Goal: Task Accomplishment & Management: Use online tool/utility

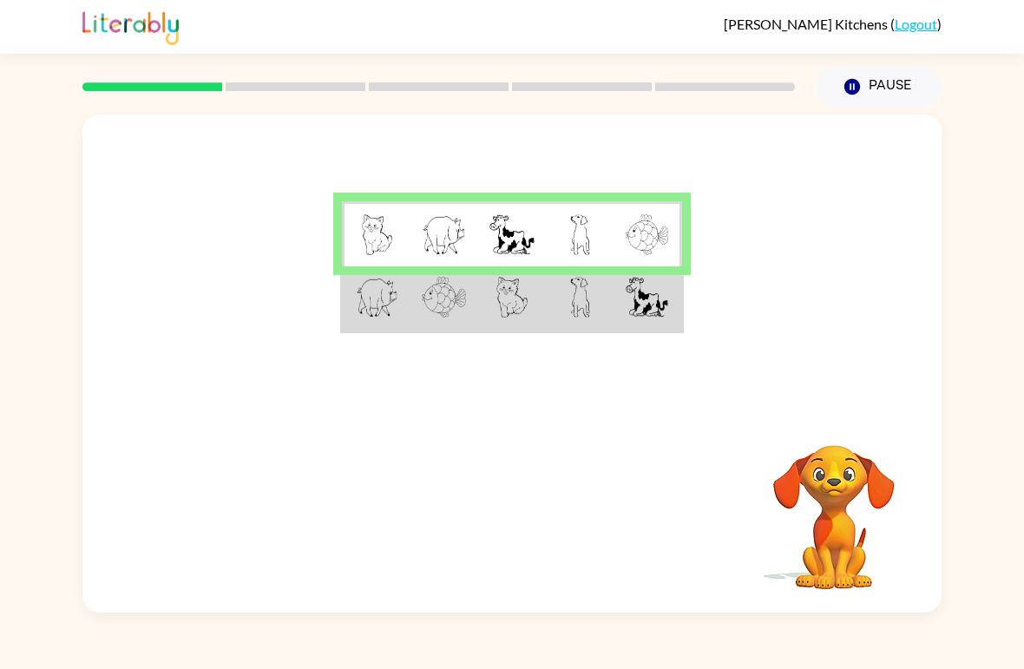
click at [630, 306] on img at bounding box center [647, 297] width 43 height 41
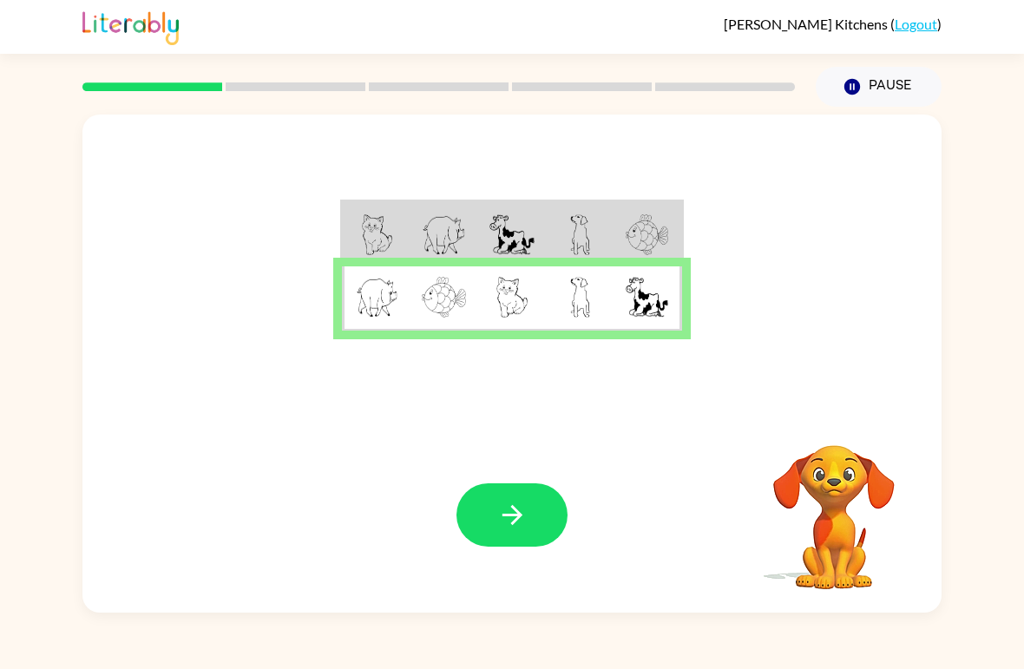
click at [488, 503] on button "button" at bounding box center [512, 514] width 111 height 63
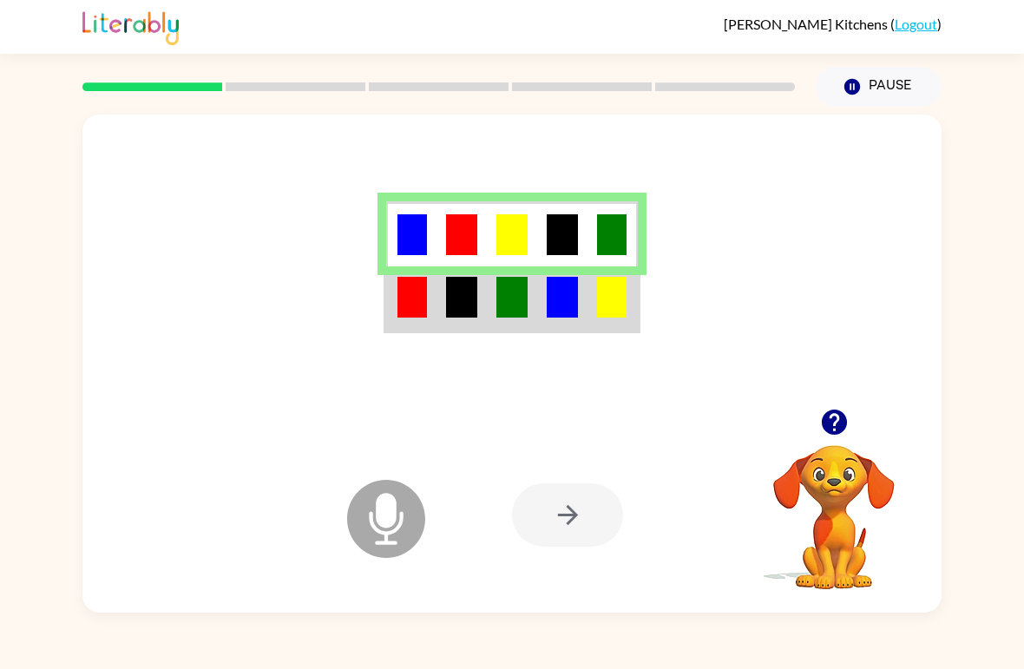
click at [582, 301] on td at bounding box center [562, 298] width 50 height 65
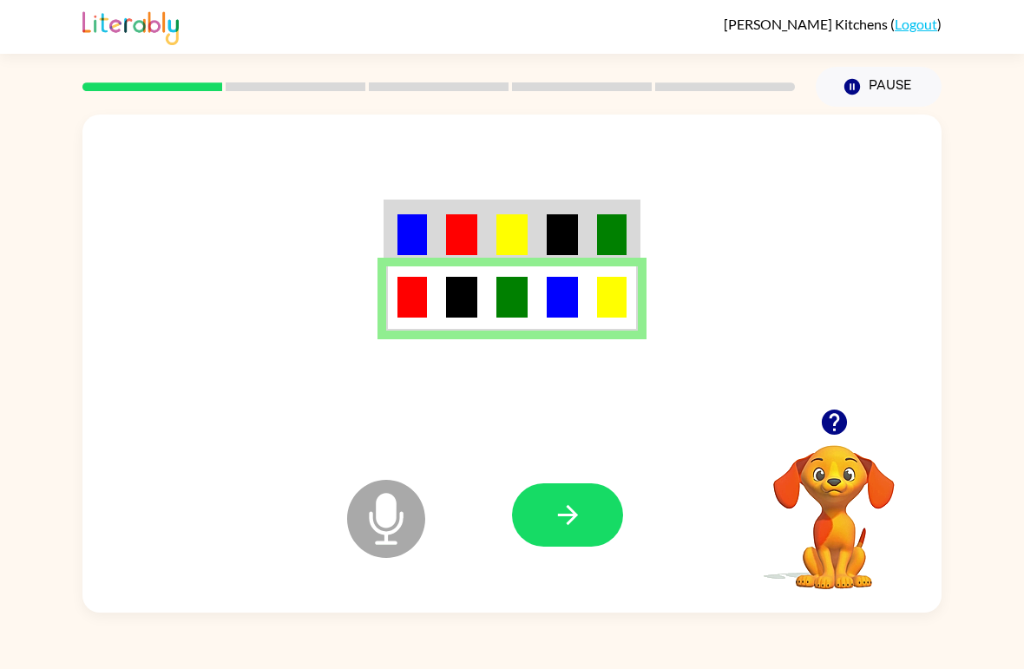
click at [561, 522] on icon "button" at bounding box center [568, 515] width 30 height 30
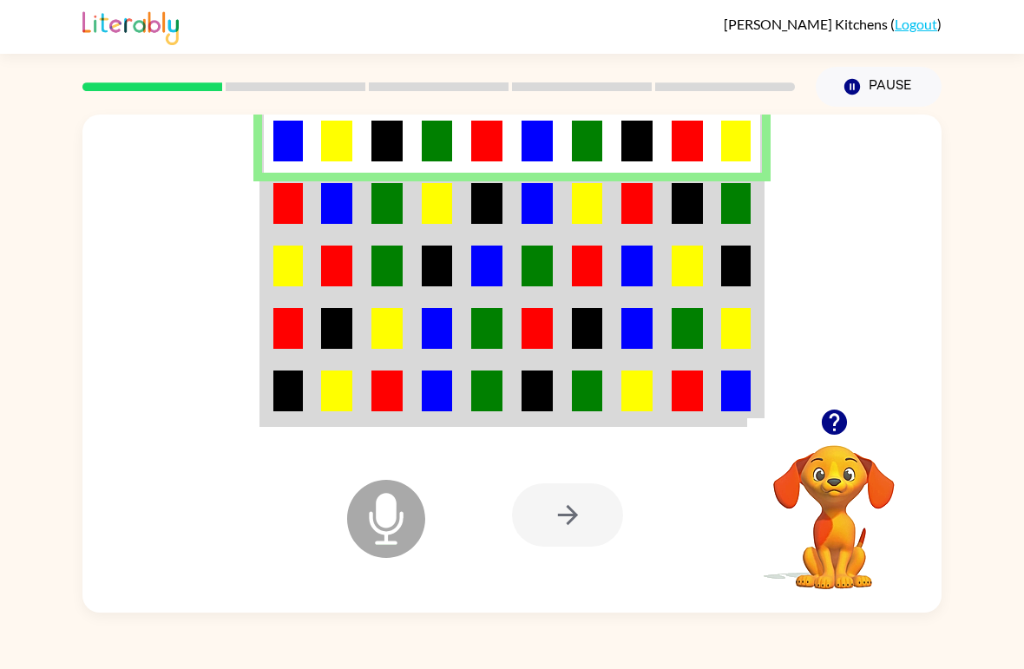
click at [594, 193] on img at bounding box center [587, 203] width 31 height 41
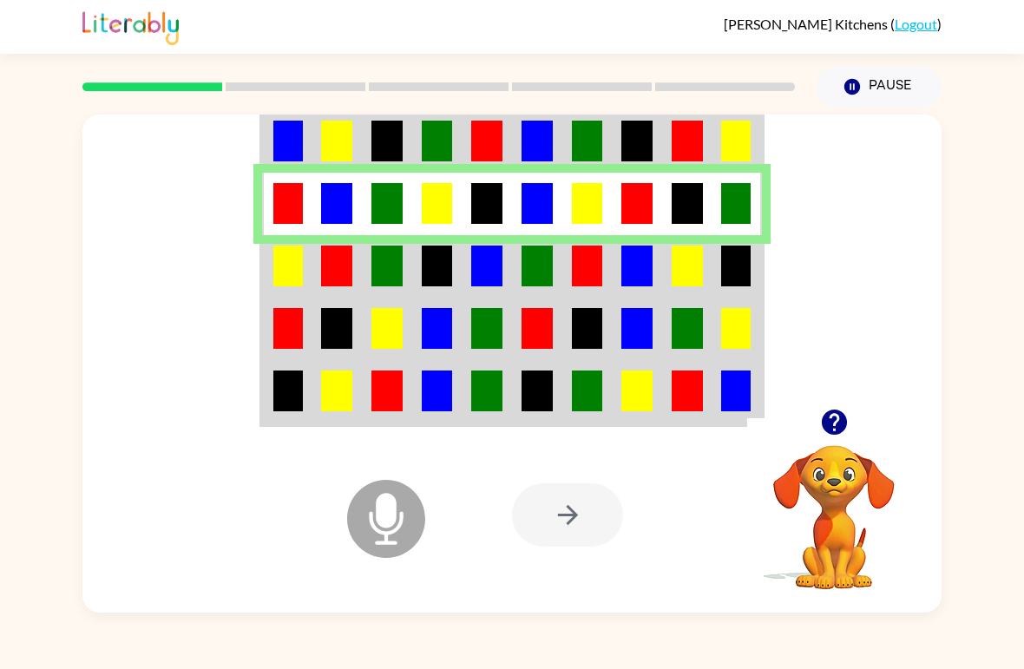
click at [300, 293] on td at bounding box center [287, 266] width 50 height 62
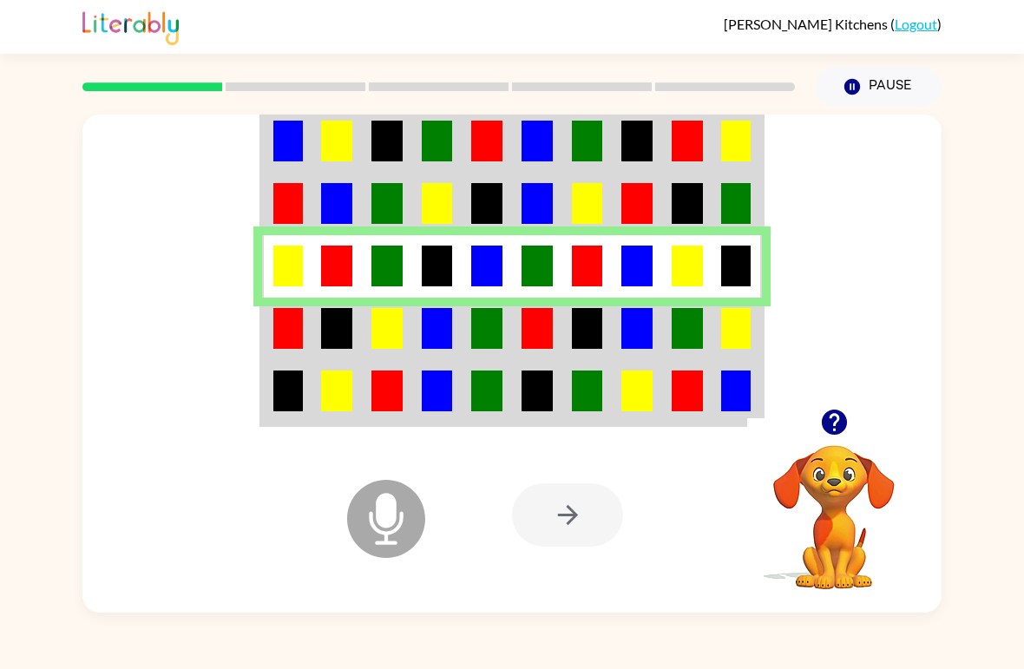
click at [756, 347] on td at bounding box center [738, 329] width 50 height 62
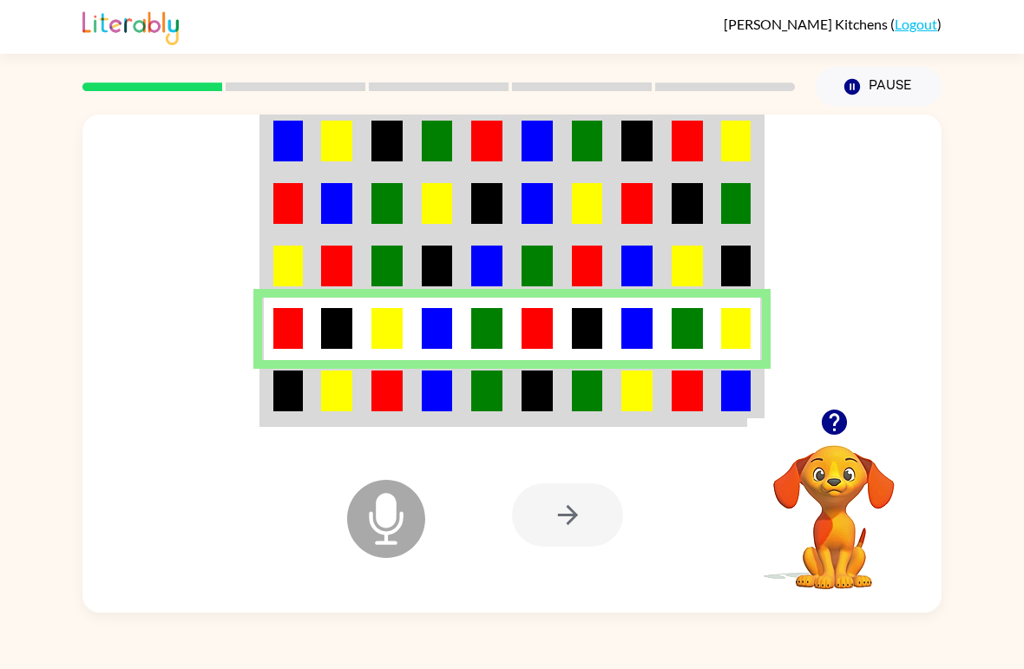
click at [266, 424] on td at bounding box center [287, 392] width 50 height 65
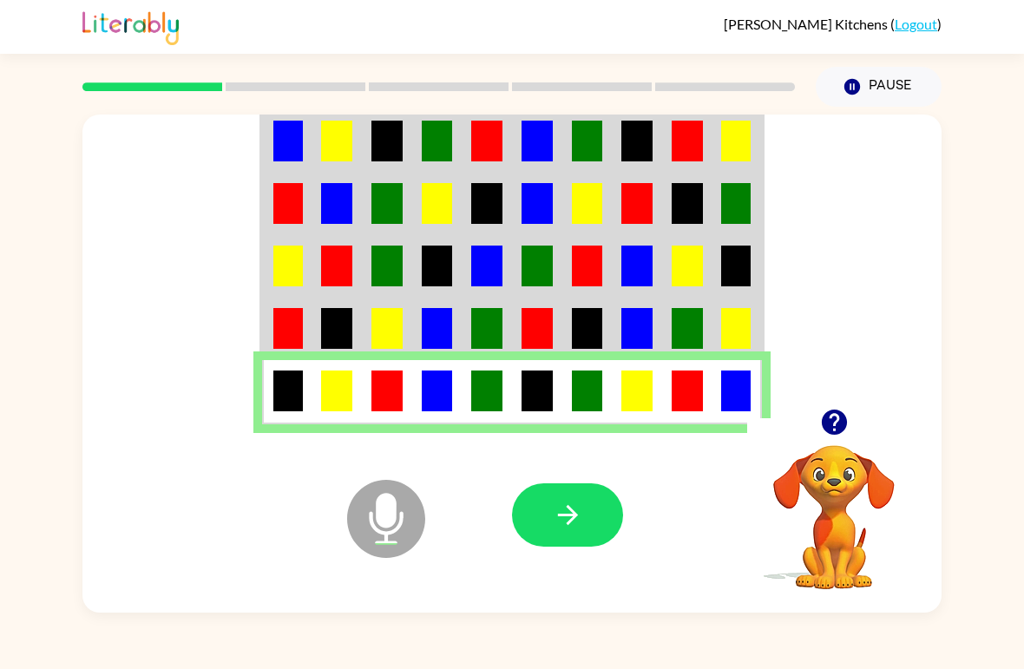
click at [582, 532] on button "button" at bounding box center [567, 514] width 111 height 63
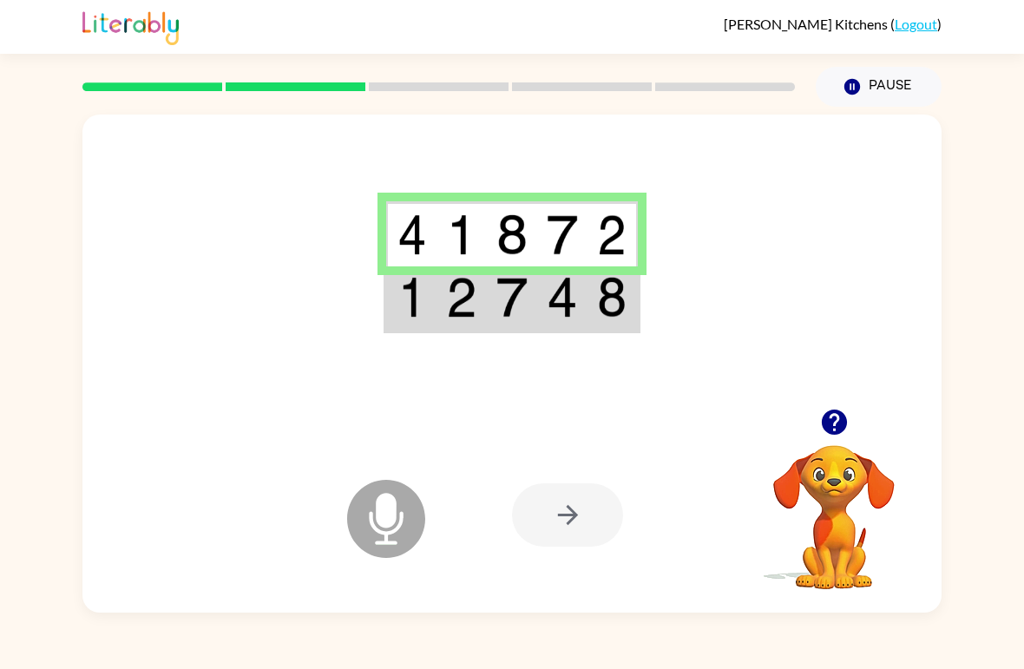
click at [4, 355] on div "Microphone The Microphone is here when it is your turn to talk Your browser mus…" at bounding box center [512, 360] width 1024 height 506
click at [638, 329] on td at bounding box center [613, 298] width 50 height 65
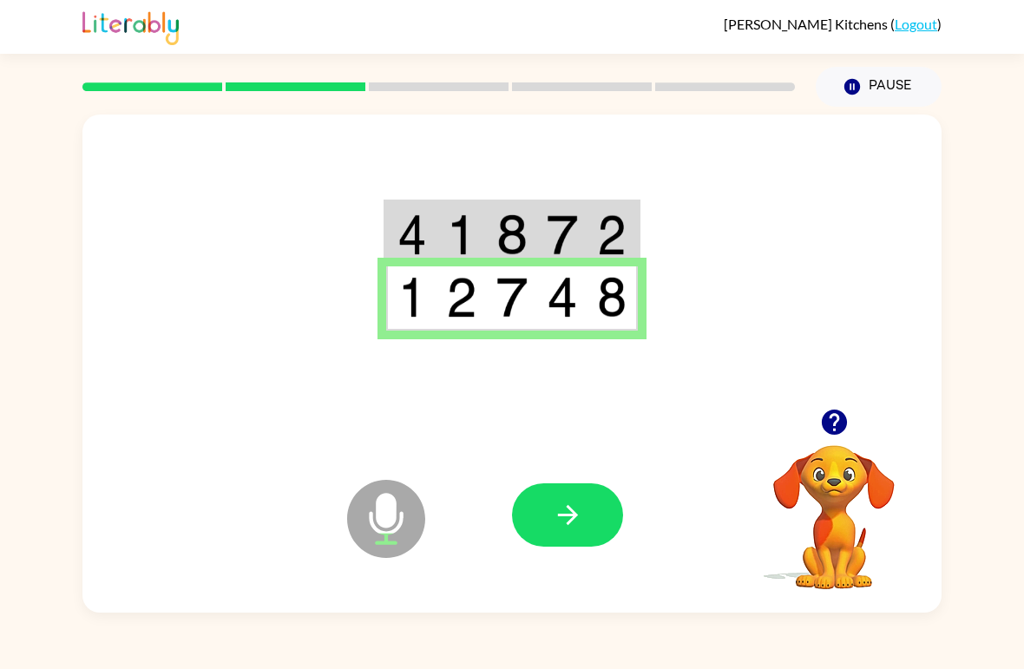
click at [547, 516] on button "button" at bounding box center [567, 514] width 111 height 63
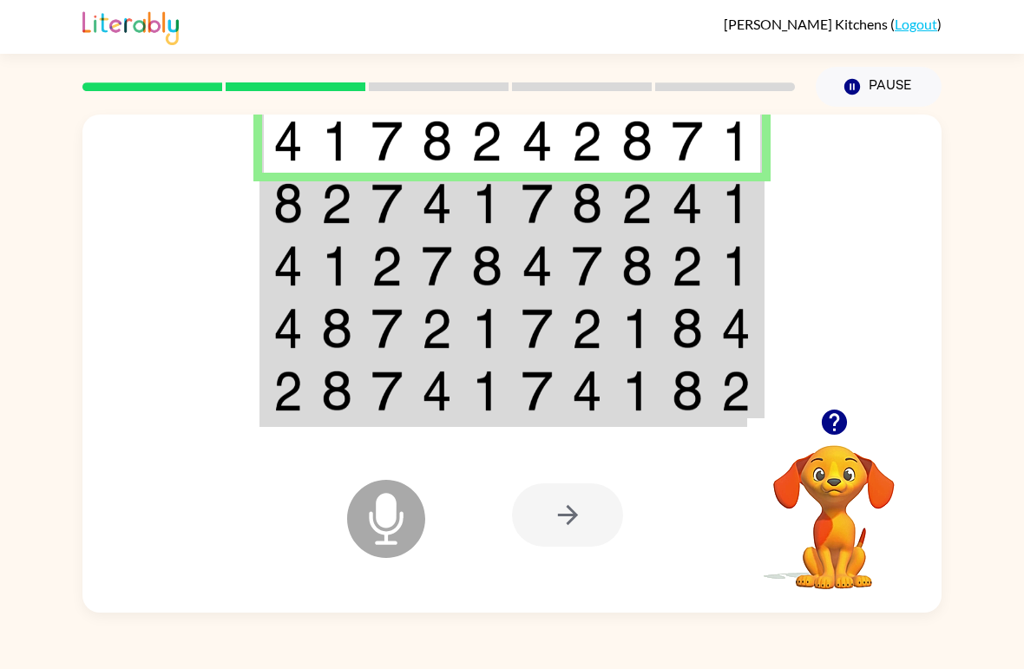
click at [752, 209] on td at bounding box center [738, 204] width 50 height 62
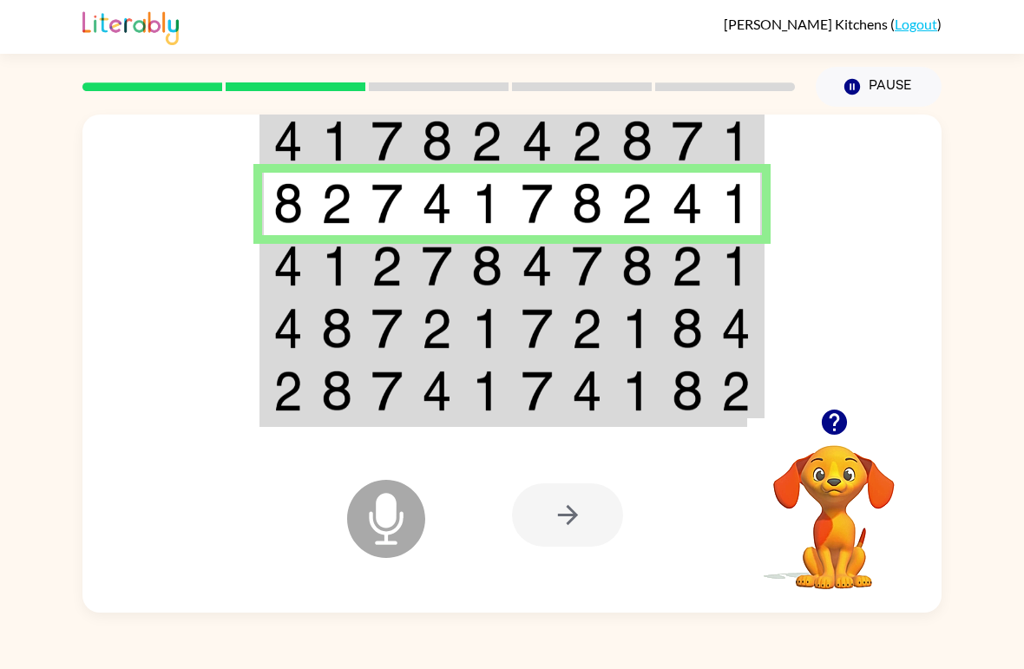
click at [746, 260] on img at bounding box center [736, 266] width 30 height 41
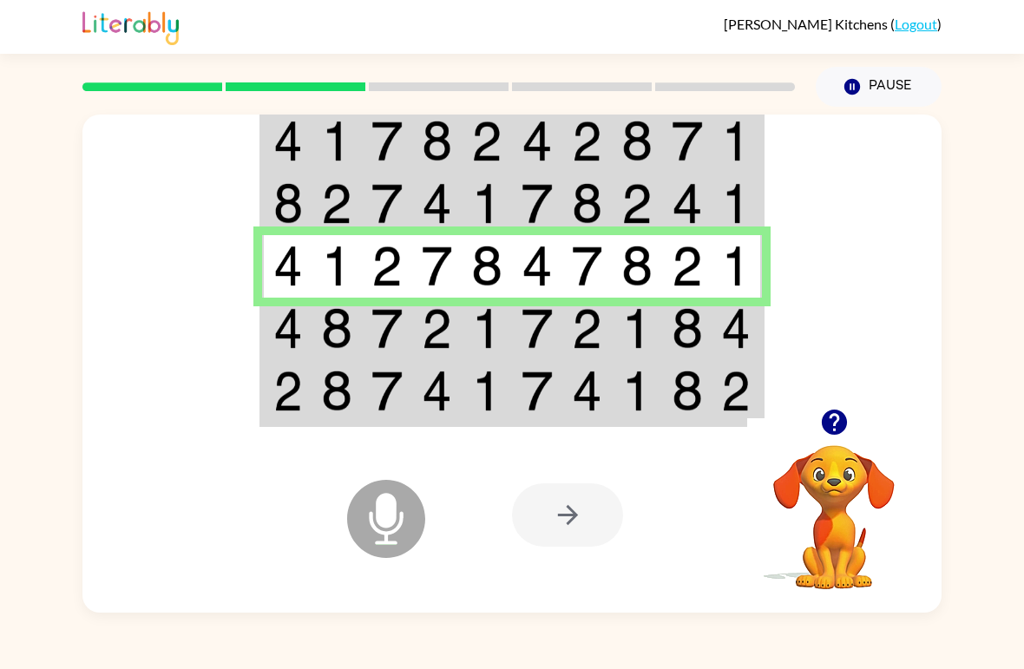
click at [760, 339] on td at bounding box center [738, 329] width 50 height 62
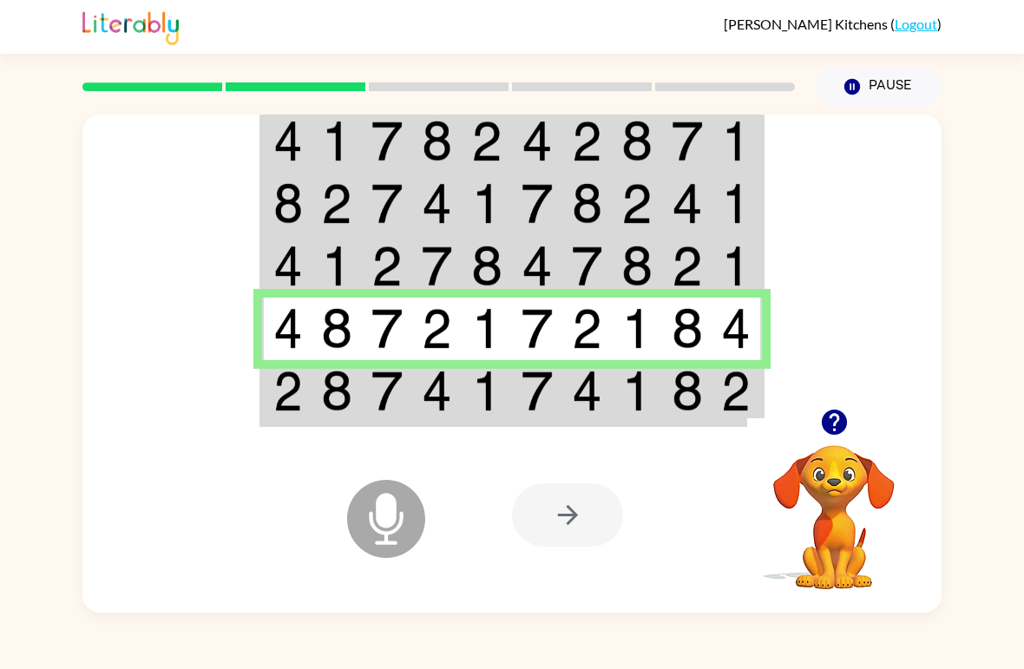
click at [270, 424] on td at bounding box center [287, 392] width 50 height 65
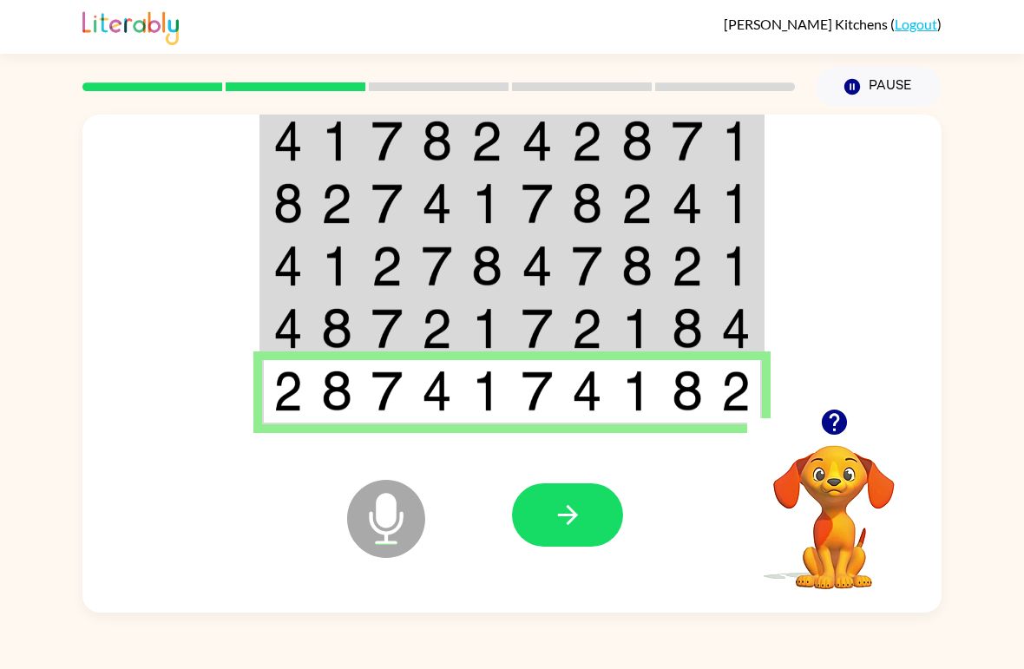
click at [583, 503] on button "button" at bounding box center [567, 514] width 111 height 63
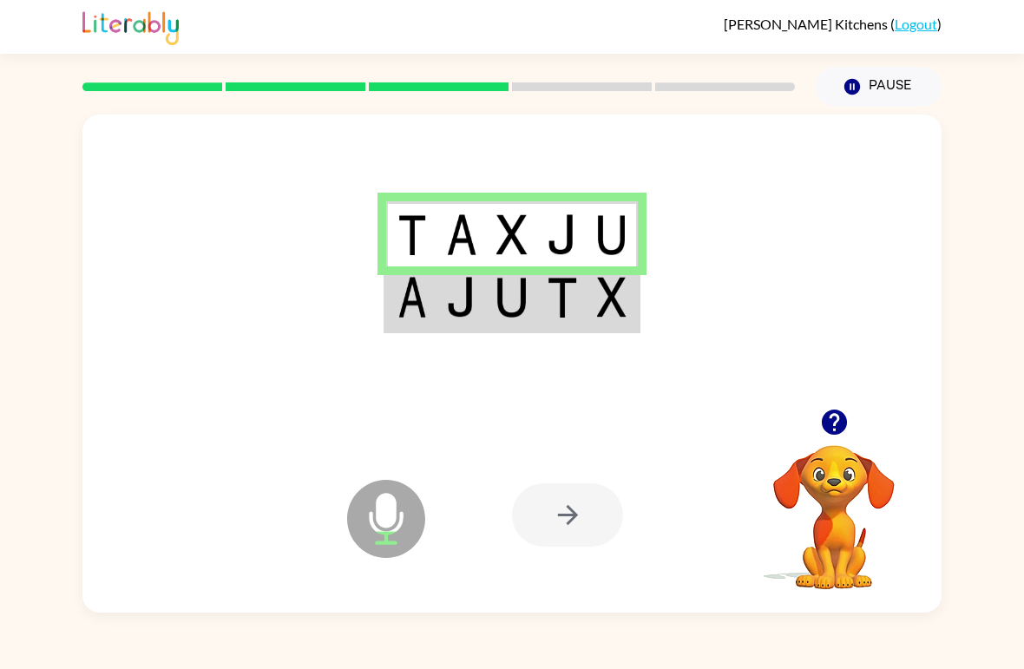
click at [425, 320] on td at bounding box center [411, 298] width 50 height 65
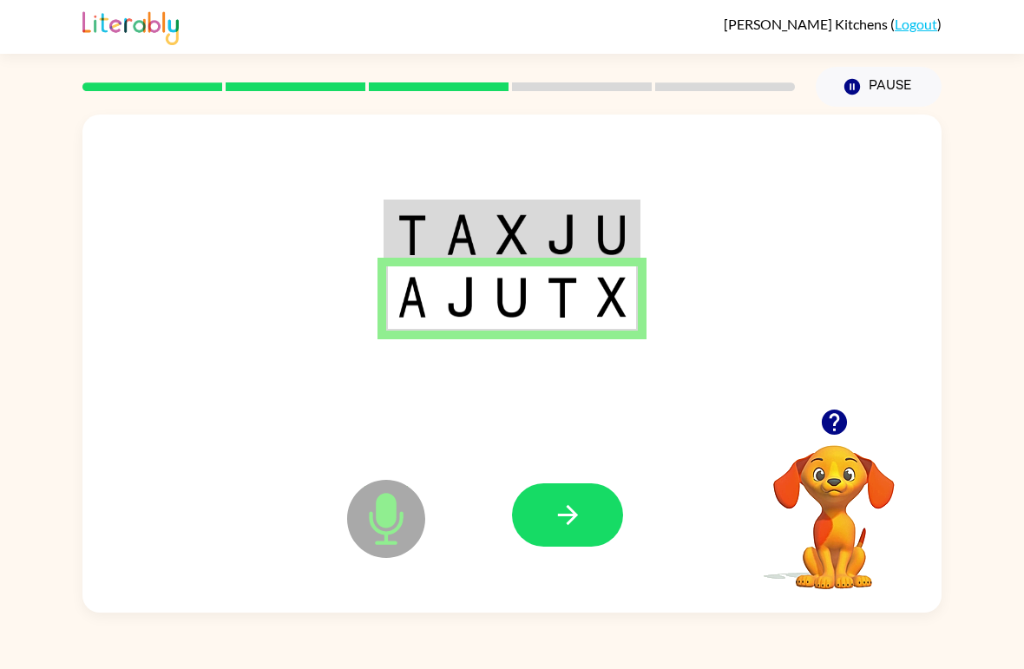
click at [560, 530] on icon "button" at bounding box center [568, 515] width 30 height 30
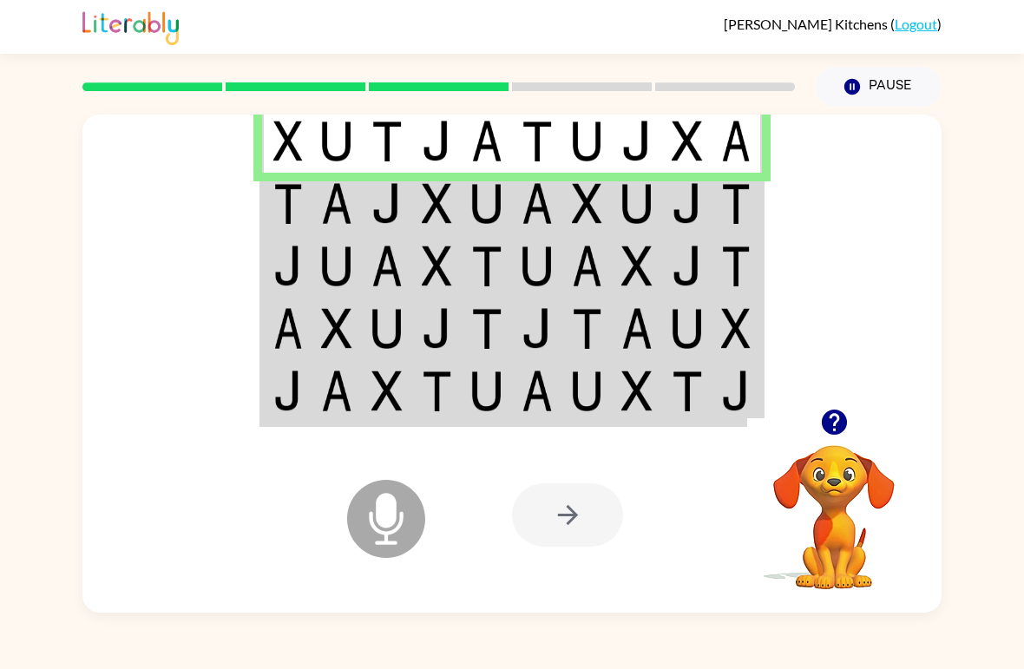
click at [762, 192] on td at bounding box center [738, 204] width 50 height 62
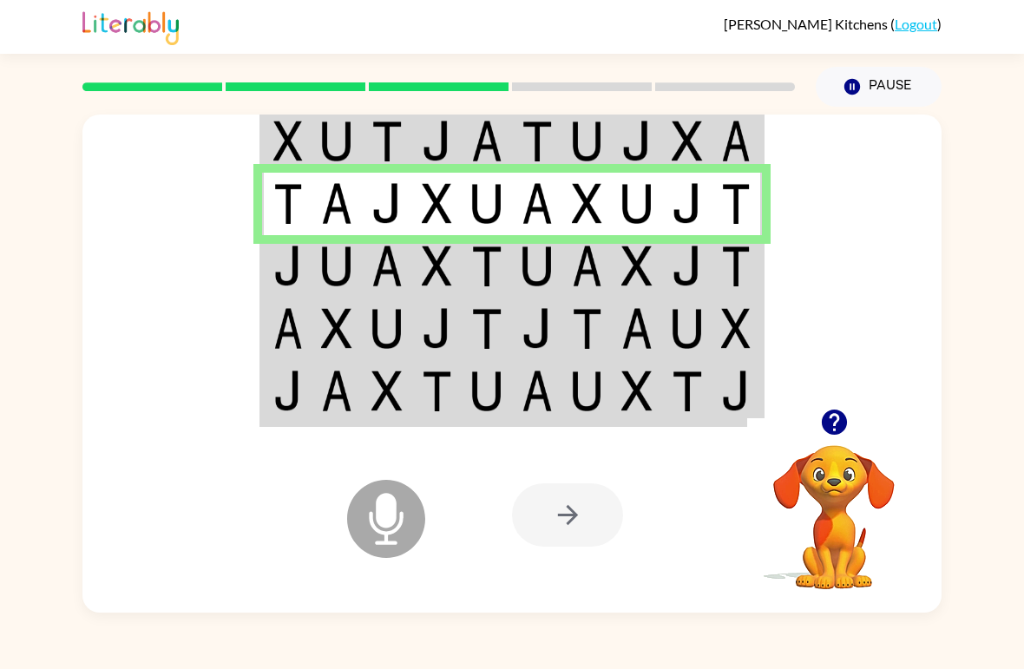
click at [741, 267] on img at bounding box center [736, 266] width 30 height 41
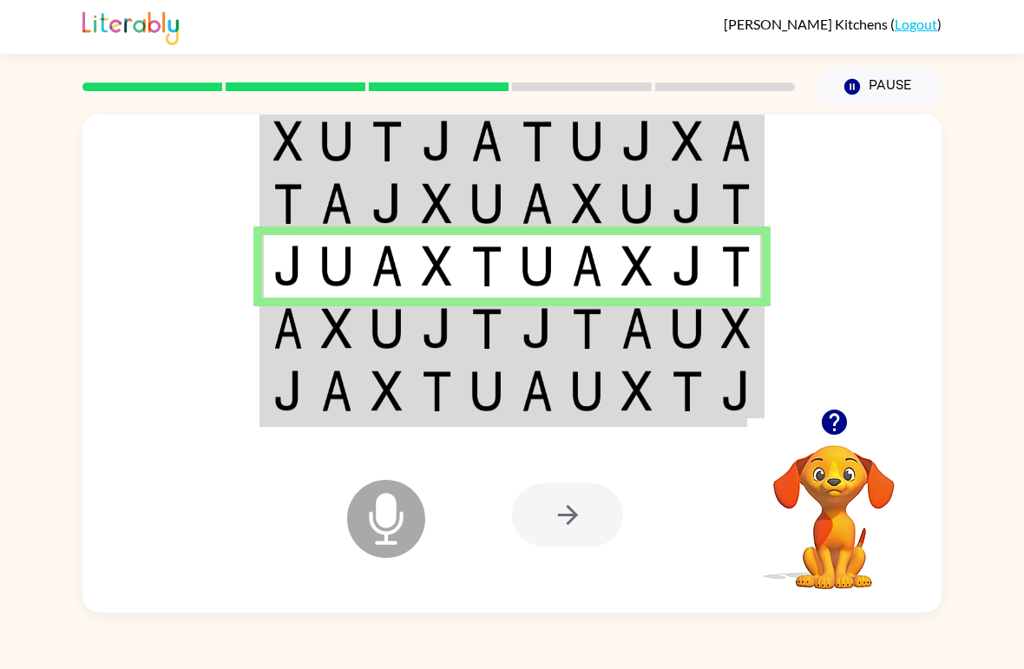
click at [775, 351] on div at bounding box center [511, 262] width 859 height 294
click at [762, 341] on td at bounding box center [738, 329] width 50 height 62
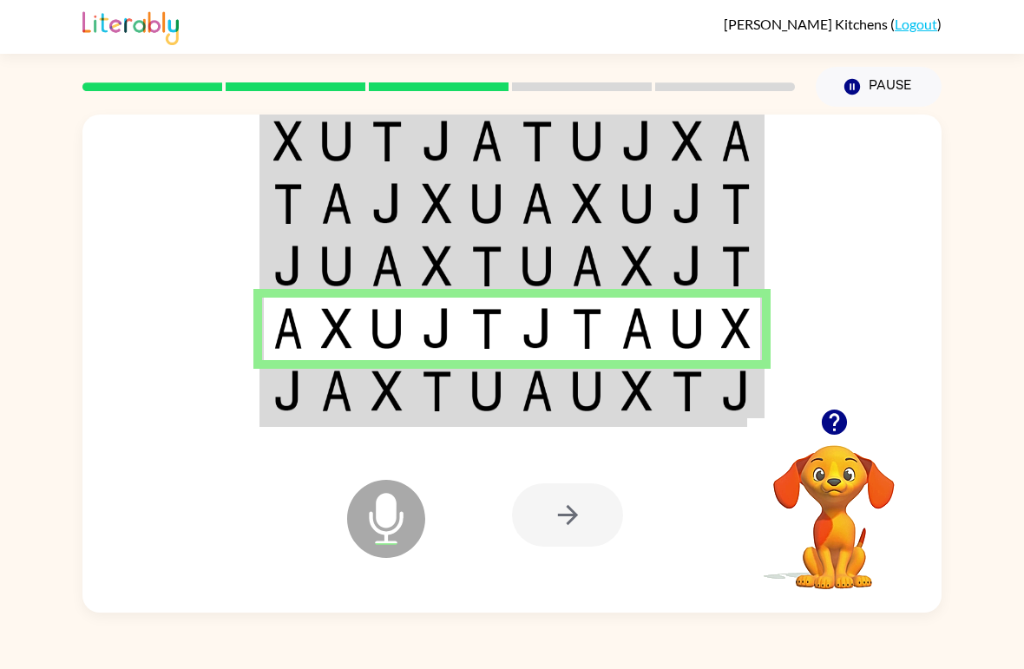
click at [718, 401] on td at bounding box center [738, 392] width 50 height 65
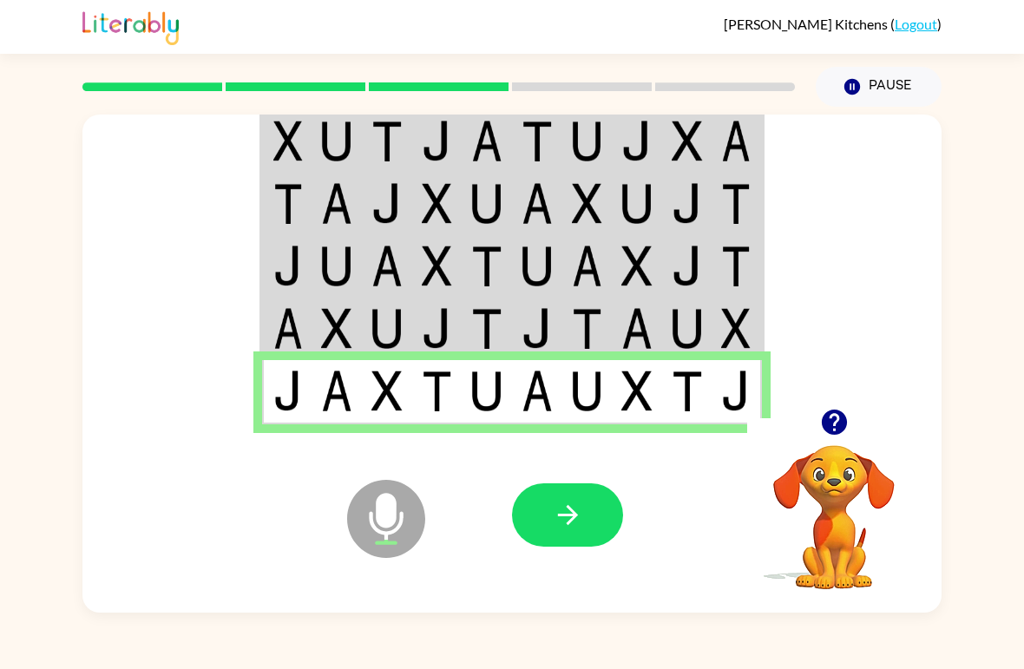
click at [578, 507] on icon "button" at bounding box center [568, 515] width 30 height 30
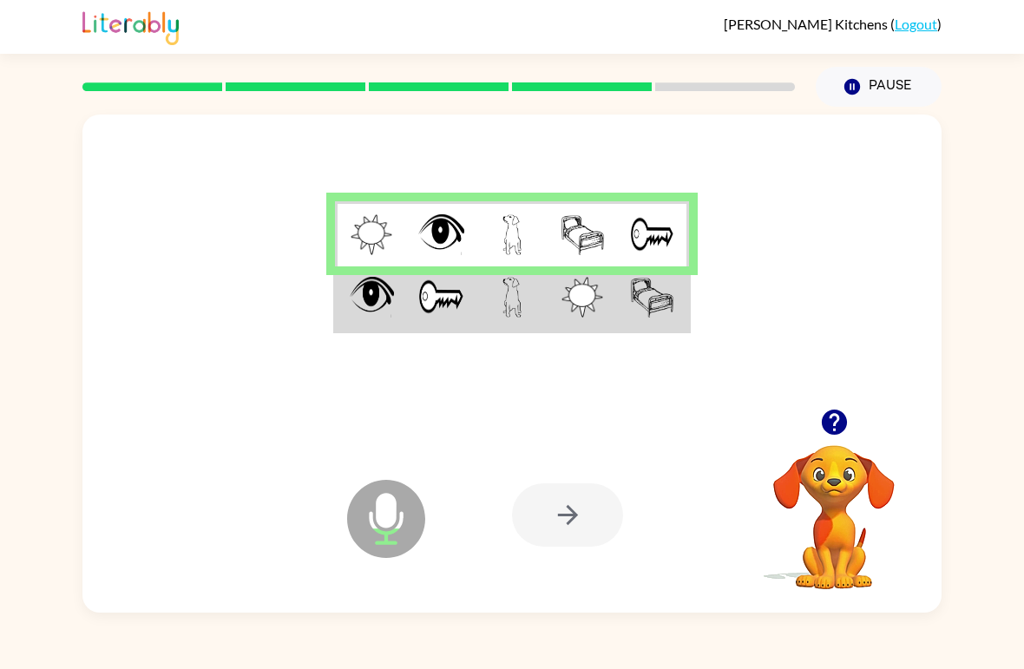
click at [631, 341] on div at bounding box center [511, 262] width 859 height 294
click at [599, 300] on img at bounding box center [583, 297] width 42 height 41
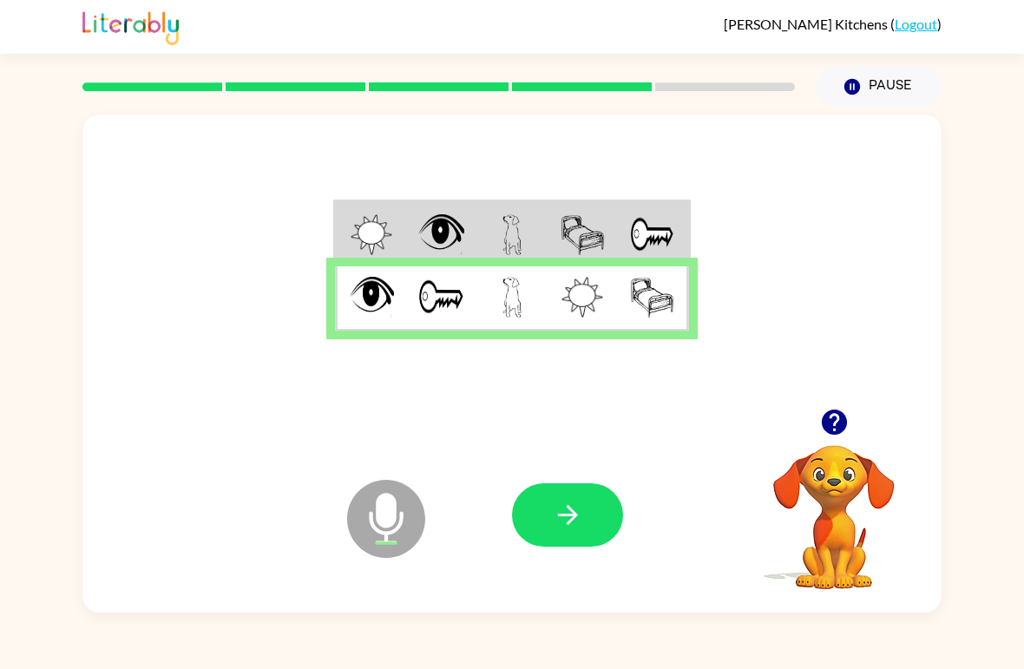
click at [585, 522] on button "button" at bounding box center [567, 514] width 111 height 63
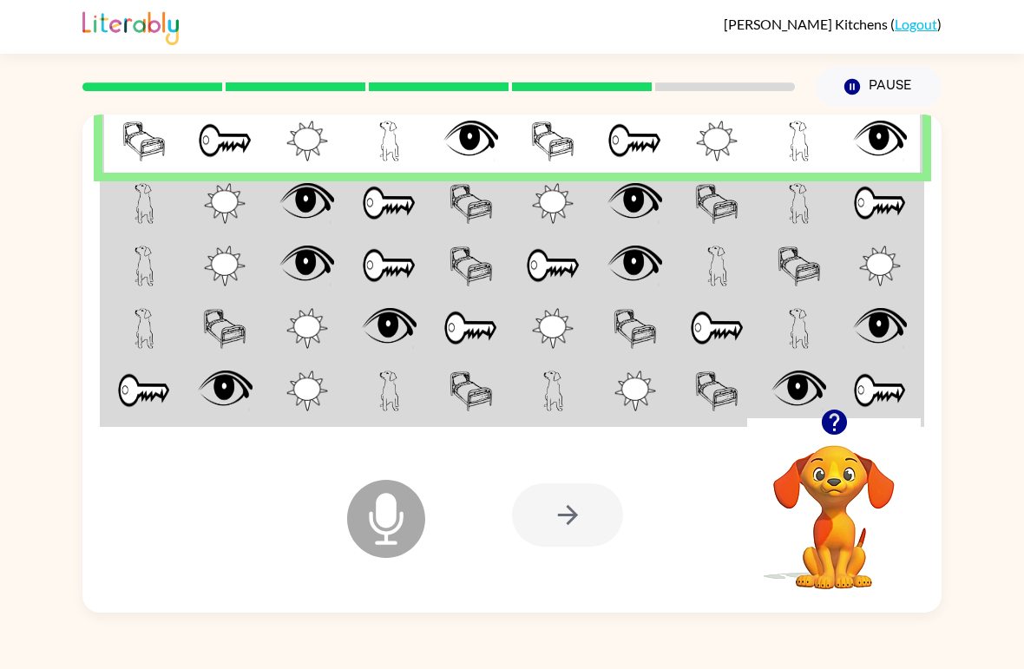
click at [902, 240] on td at bounding box center [881, 266] width 82 height 62
click at [909, 222] on td at bounding box center [881, 204] width 82 height 62
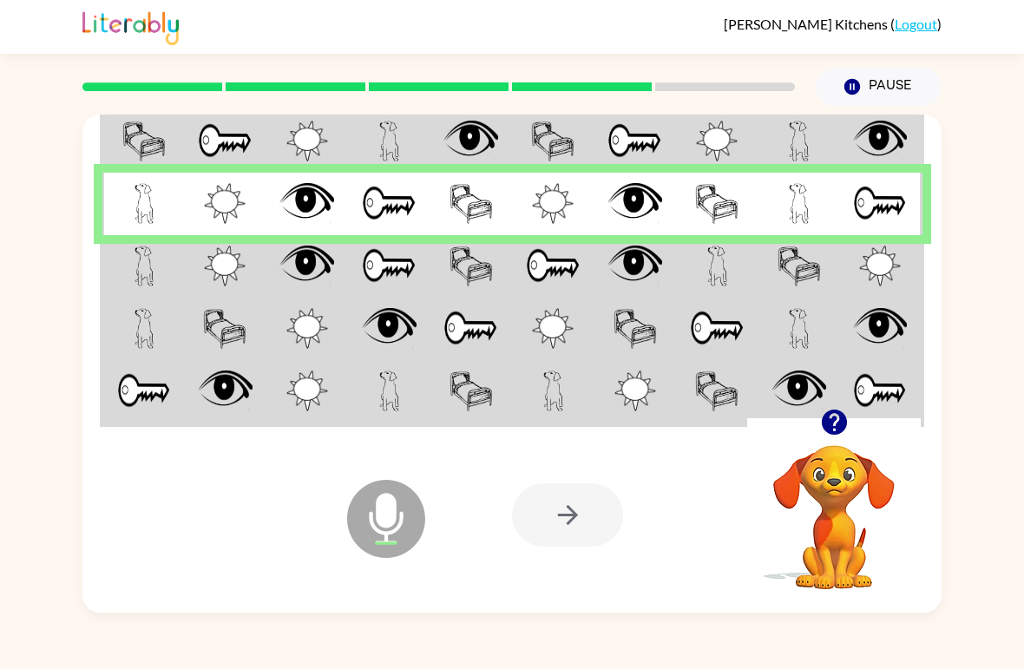
click at [550, 279] on img at bounding box center [553, 266] width 55 height 41
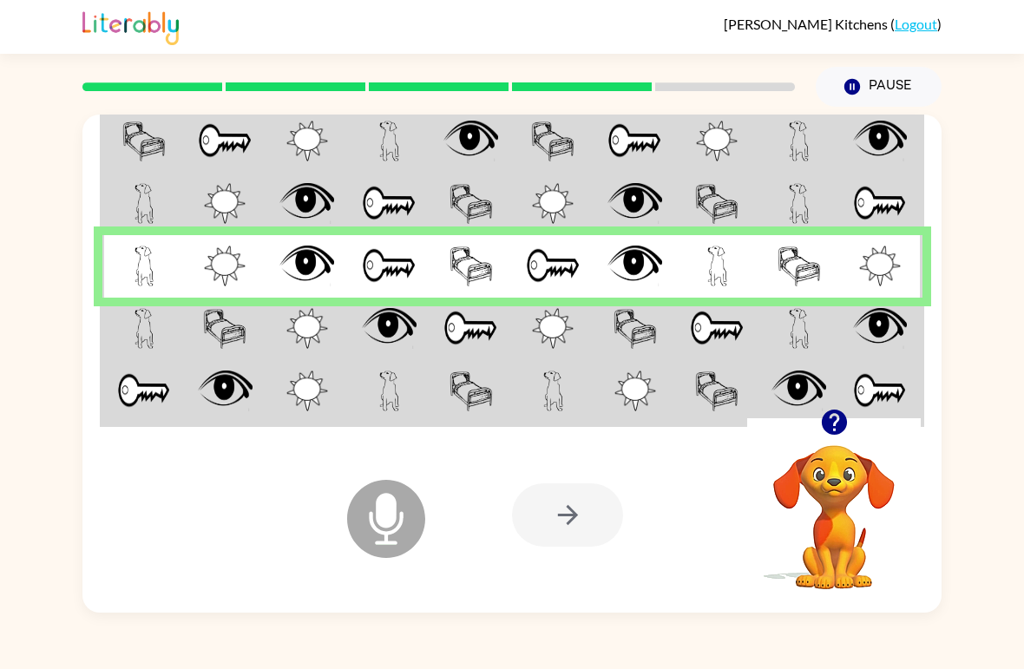
click at [699, 198] on img at bounding box center [716, 203] width 43 height 41
click at [672, 192] on td at bounding box center [636, 204] width 82 height 62
click at [901, 210] on img at bounding box center [880, 203] width 54 height 41
click at [884, 194] on img at bounding box center [880, 203] width 54 height 41
click at [878, 194] on img at bounding box center [880, 203] width 54 height 41
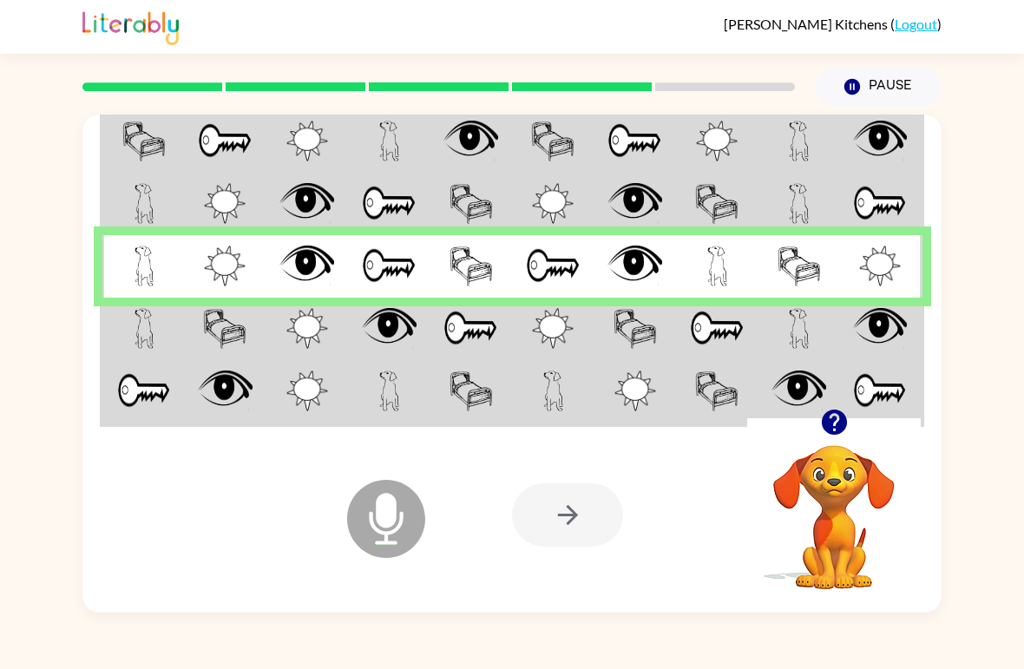
click at [119, 213] on td at bounding box center [143, 204] width 82 height 62
click at [135, 187] on img at bounding box center [145, 203] width 20 height 41
click at [567, 535] on div at bounding box center [567, 514] width 111 height 63
click at [315, 185] on img at bounding box center [306, 203] width 55 height 41
click at [282, 192] on img at bounding box center [306, 203] width 55 height 41
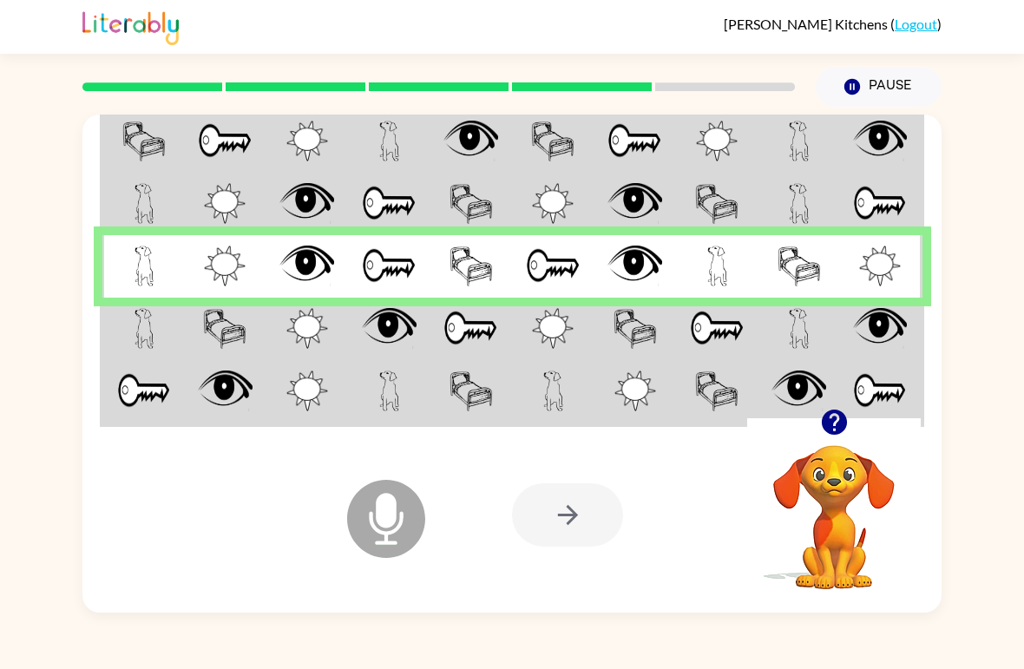
click at [150, 211] on img at bounding box center [145, 203] width 20 height 41
click at [871, 209] on img at bounding box center [880, 203] width 54 height 41
click at [135, 349] on img at bounding box center [145, 328] width 20 height 41
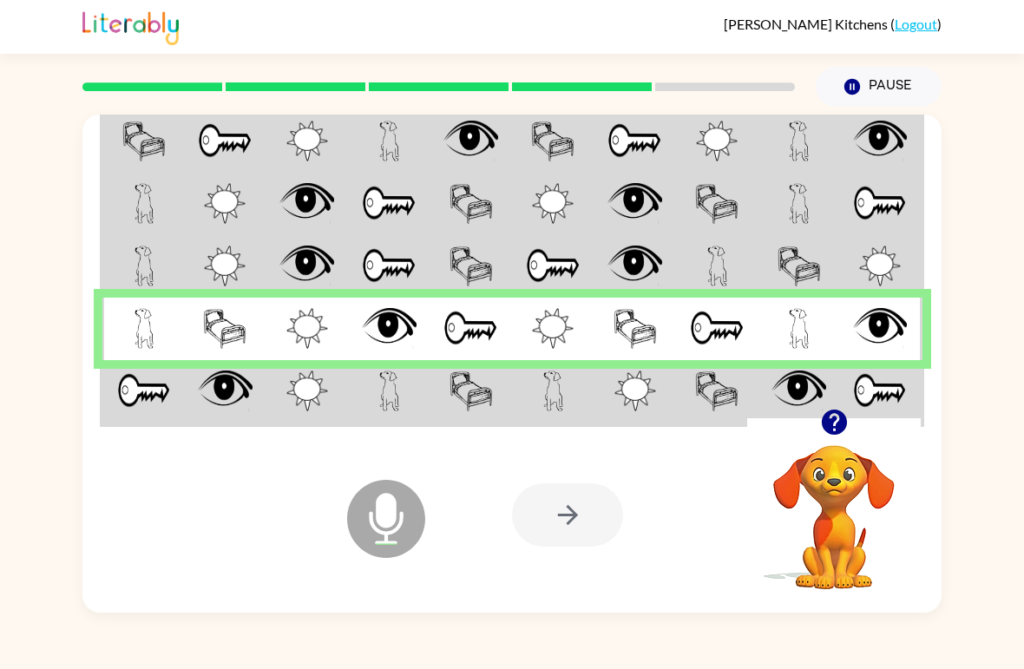
click at [150, 423] on td at bounding box center [143, 392] width 82 height 65
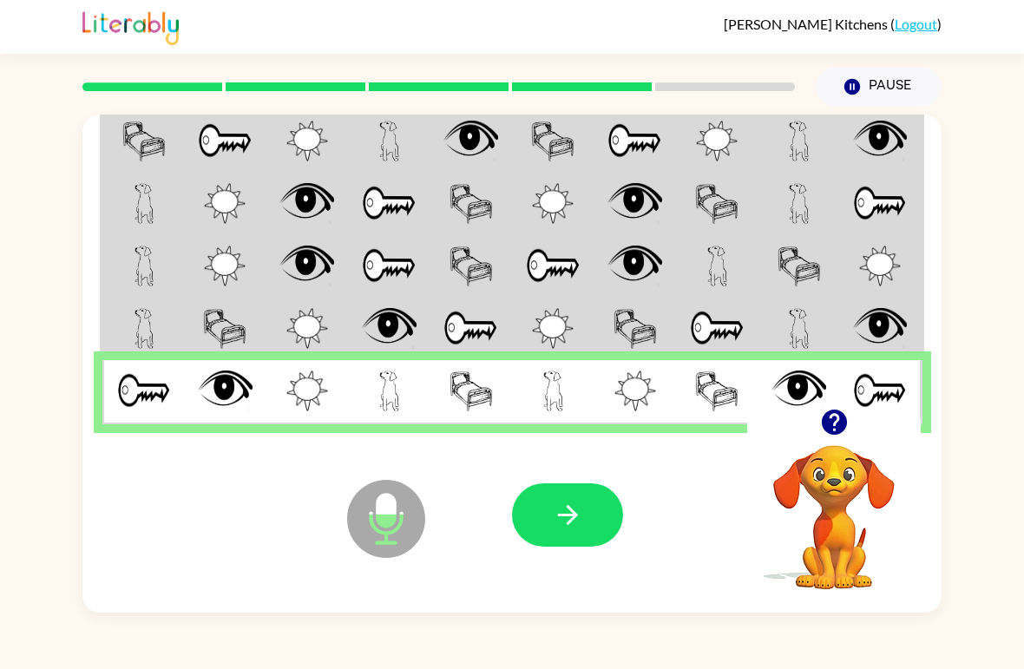
click at [608, 506] on button "button" at bounding box center [567, 514] width 111 height 63
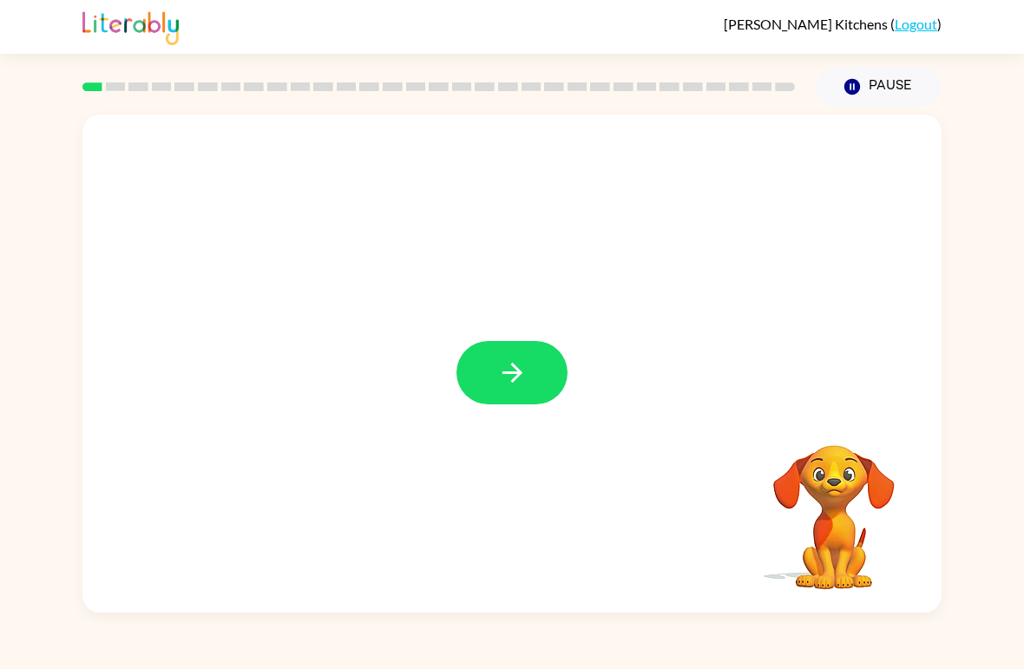
click at [533, 375] on button "button" at bounding box center [512, 372] width 111 height 63
click at [534, 379] on div at bounding box center [511, 364] width 859 height 498
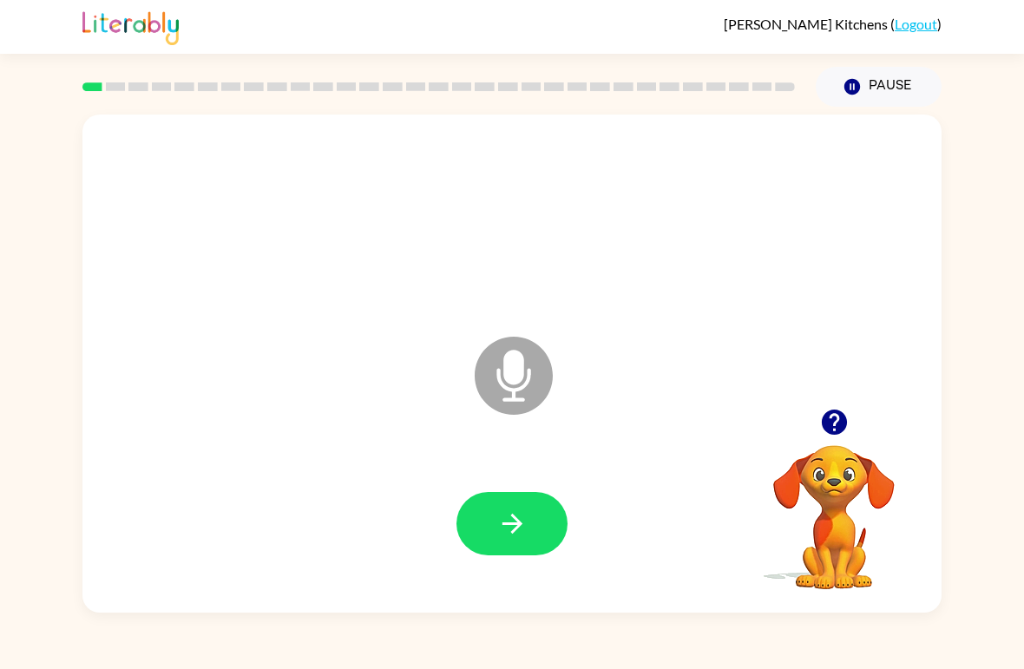
click at [489, 523] on button "button" at bounding box center [512, 523] width 111 height 63
click at [538, 523] on button "button" at bounding box center [512, 523] width 111 height 63
click at [511, 533] on icon "button" at bounding box center [512, 524] width 20 height 20
click at [535, 532] on button "button" at bounding box center [512, 523] width 111 height 63
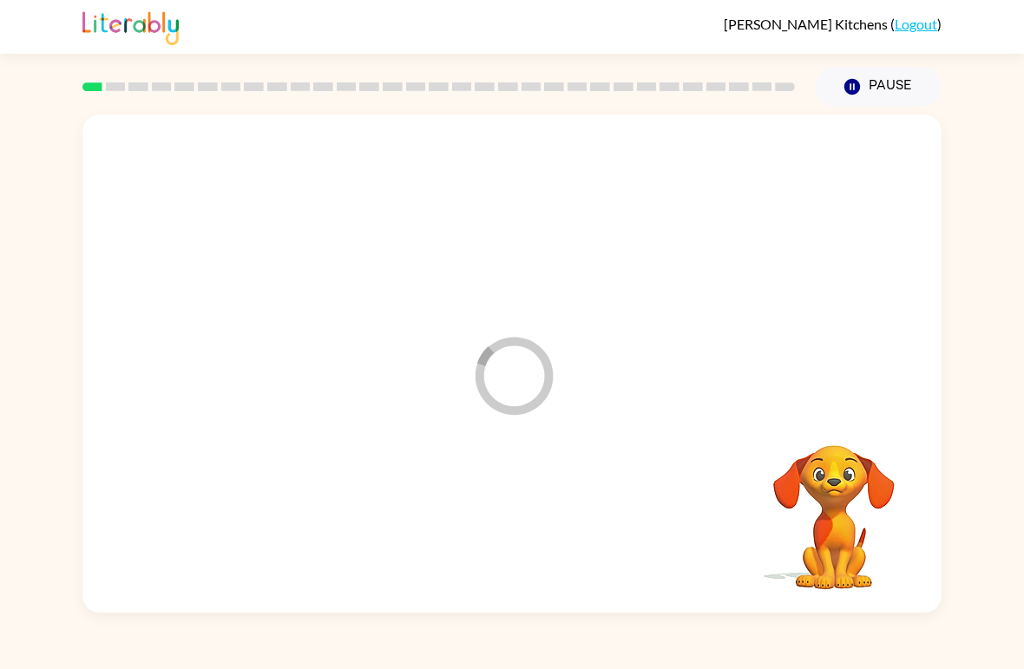
click at [260, 281] on div at bounding box center [512, 220] width 825 height 143
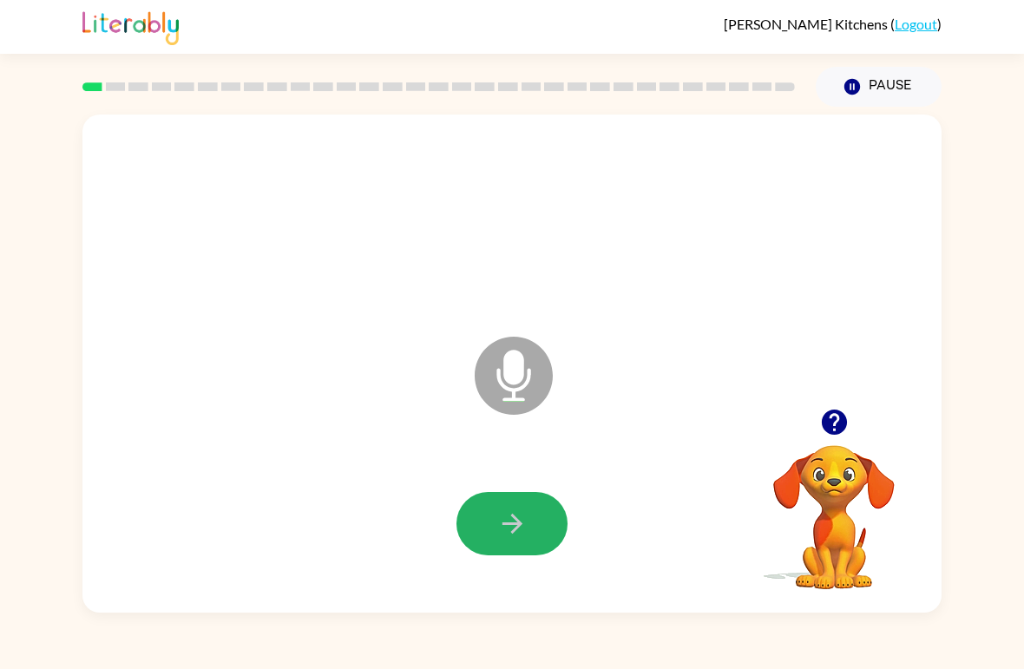
click at [508, 531] on icon "button" at bounding box center [512, 524] width 30 height 30
click at [503, 535] on icon "button" at bounding box center [512, 524] width 30 height 30
click at [544, 502] on button "button" at bounding box center [512, 523] width 111 height 63
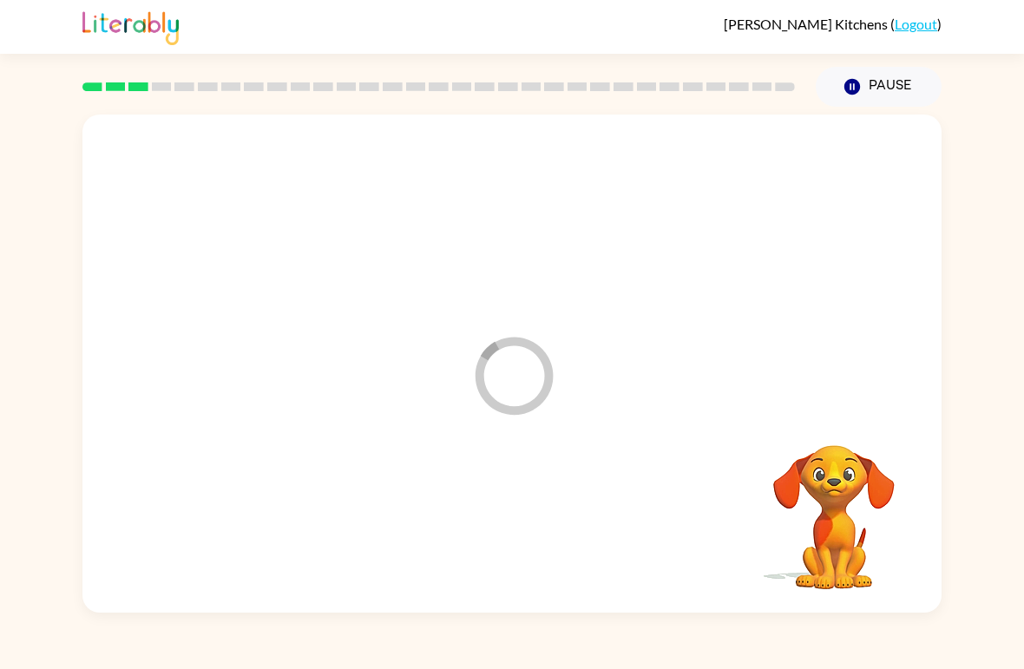
click at [5, 318] on div "Loader Your response is being sent to our graders Your browser must support pla…" at bounding box center [512, 360] width 1024 height 506
click at [710, 362] on div at bounding box center [470, 332] width 741 height 63
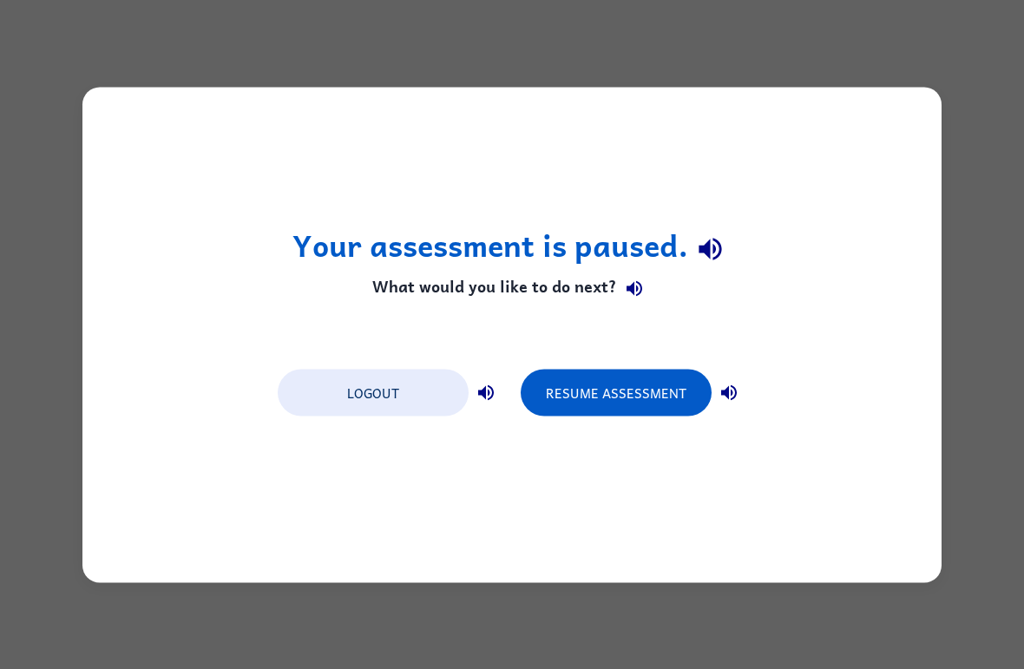
click at [616, 388] on button "Resume Assessment" at bounding box center [616, 392] width 191 height 47
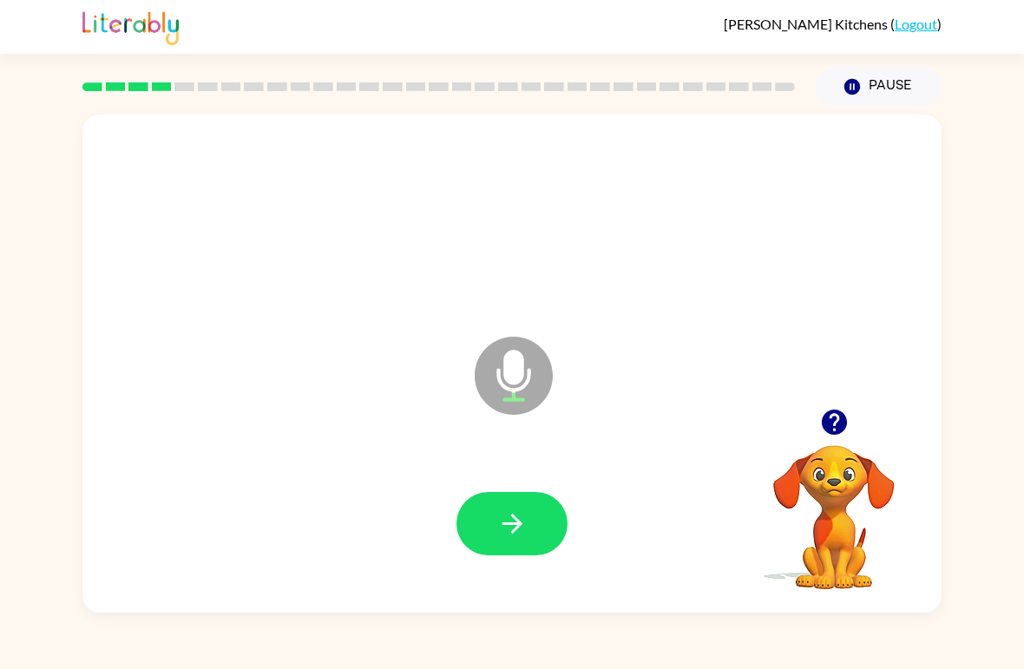
click at [491, 541] on button "button" at bounding box center [512, 523] width 111 height 63
click at [514, 521] on icon "button" at bounding box center [512, 524] width 30 height 30
click at [536, 494] on button "button" at bounding box center [512, 523] width 111 height 63
click at [528, 527] on button "button" at bounding box center [512, 523] width 111 height 63
click at [489, 525] on button "button" at bounding box center [512, 523] width 111 height 63
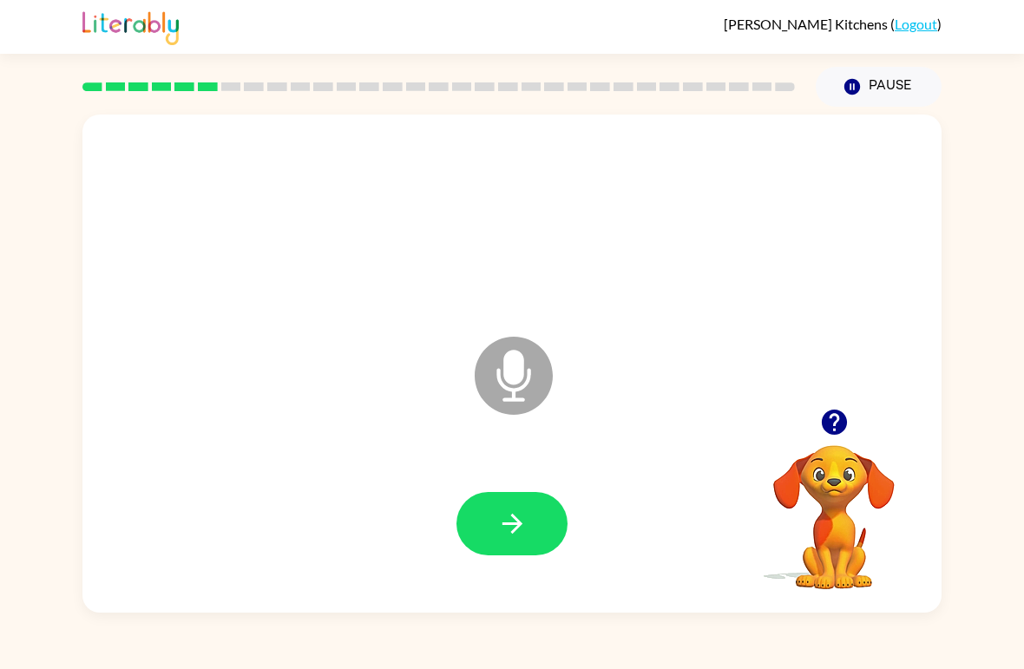
click at [523, 536] on icon "button" at bounding box center [512, 524] width 30 height 30
click at [501, 523] on icon "button" at bounding box center [512, 524] width 30 height 30
click at [819, 487] on video "Your browser must support playing .mp4 files to use Literably. Please try using…" at bounding box center [834, 505] width 174 height 174
click at [845, 398] on div "Microphone The Microphone is here when it is your turn to talk" at bounding box center [511, 364] width 859 height 498
click at [847, 437] on icon "button" at bounding box center [834, 422] width 30 height 30
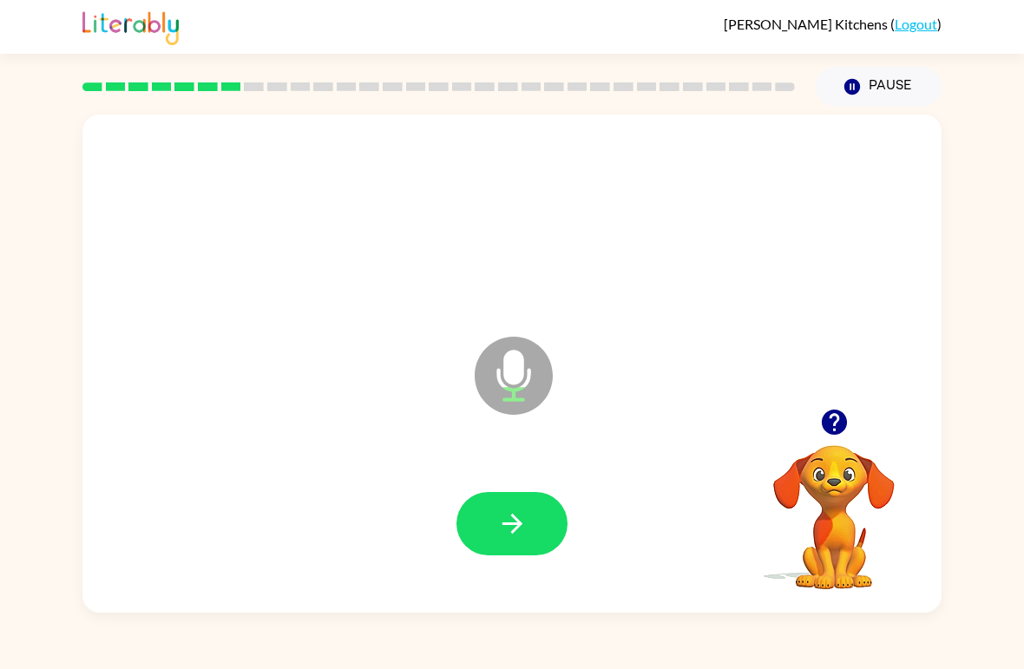
click at [523, 497] on button "button" at bounding box center [512, 523] width 111 height 63
click at [510, 523] on icon "button" at bounding box center [512, 524] width 30 height 30
click at [510, 525] on icon "button" at bounding box center [512, 524] width 20 height 20
click at [558, 532] on button "button" at bounding box center [512, 523] width 111 height 63
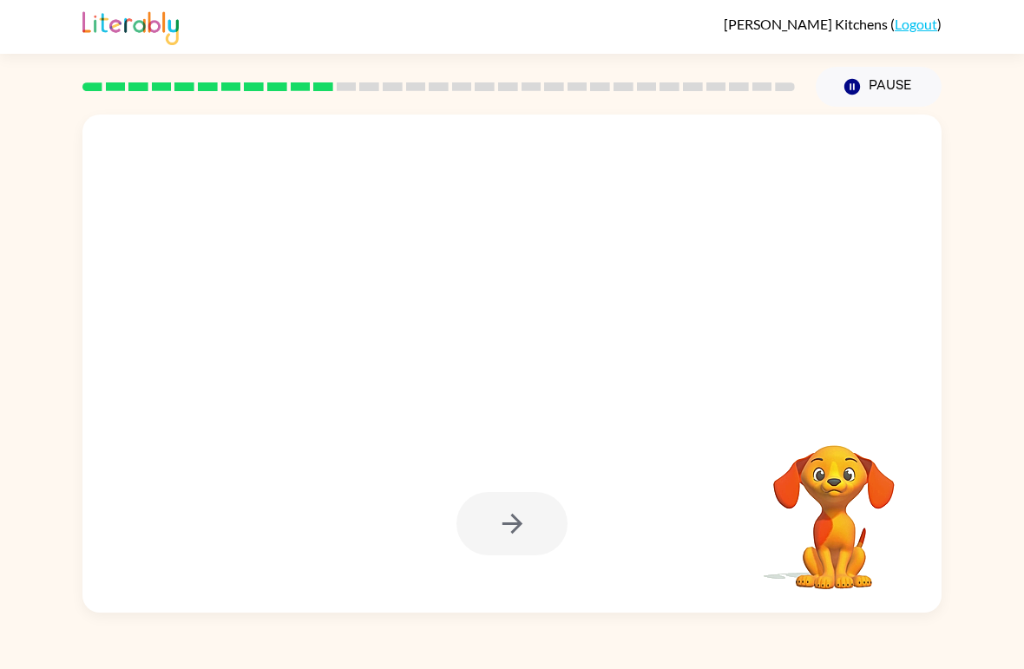
click at [516, 532] on div at bounding box center [512, 523] width 111 height 63
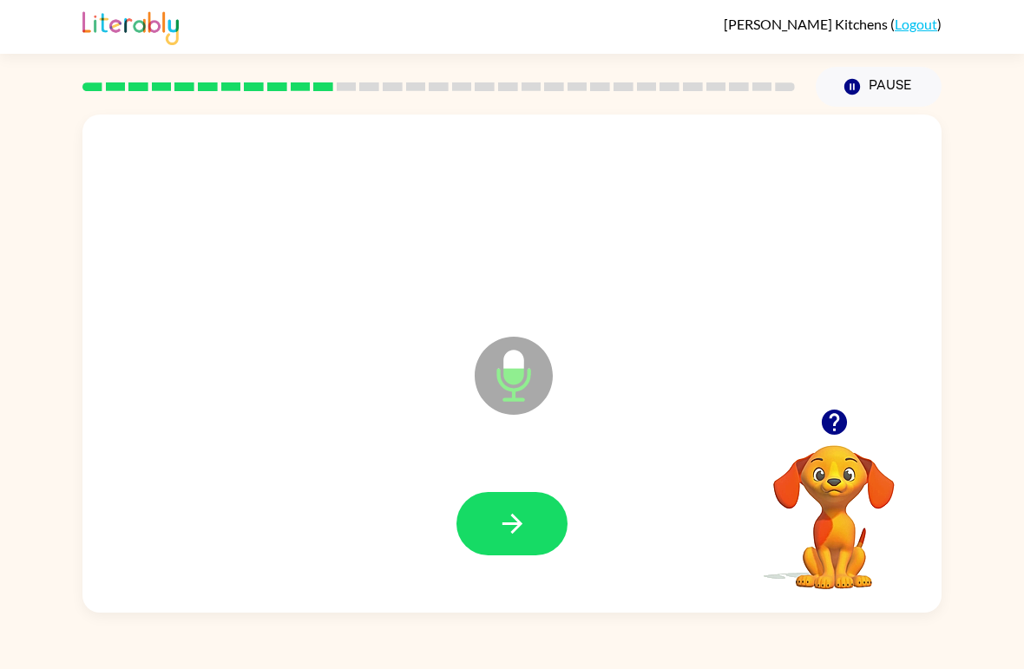
click at [480, 510] on button "button" at bounding box center [512, 523] width 111 height 63
click at [821, 415] on icon "button" at bounding box center [834, 422] width 30 height 30
click at [475, 527] on button "button" at bounding box center [512, 523] width 111 height 63
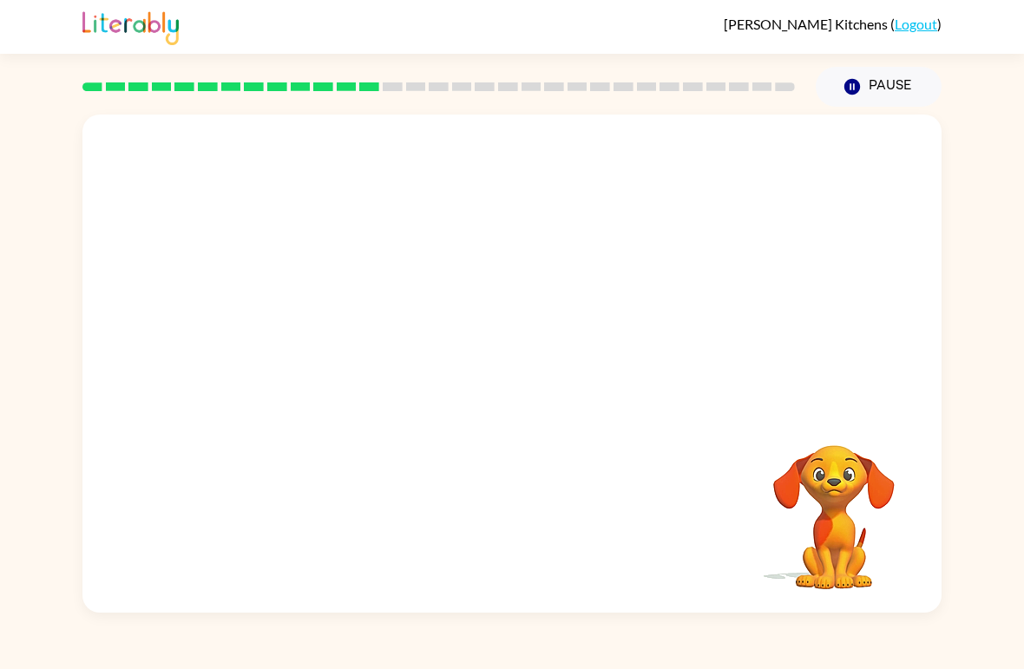
click at [399, 86] on rect at bounding box center [393, 86] width 20 height 9
click at [419, 76] on div at bounding box center [438, 86] width 733 height 61
click at [447, 83] on rect at bounding box center [439, 86] width 20 height 9
click at [465, 78] on div at bounding box center [438, 86] width 733 height 61
click at [495, 68] on div at bounding box center [438, 86] width 733 height 61
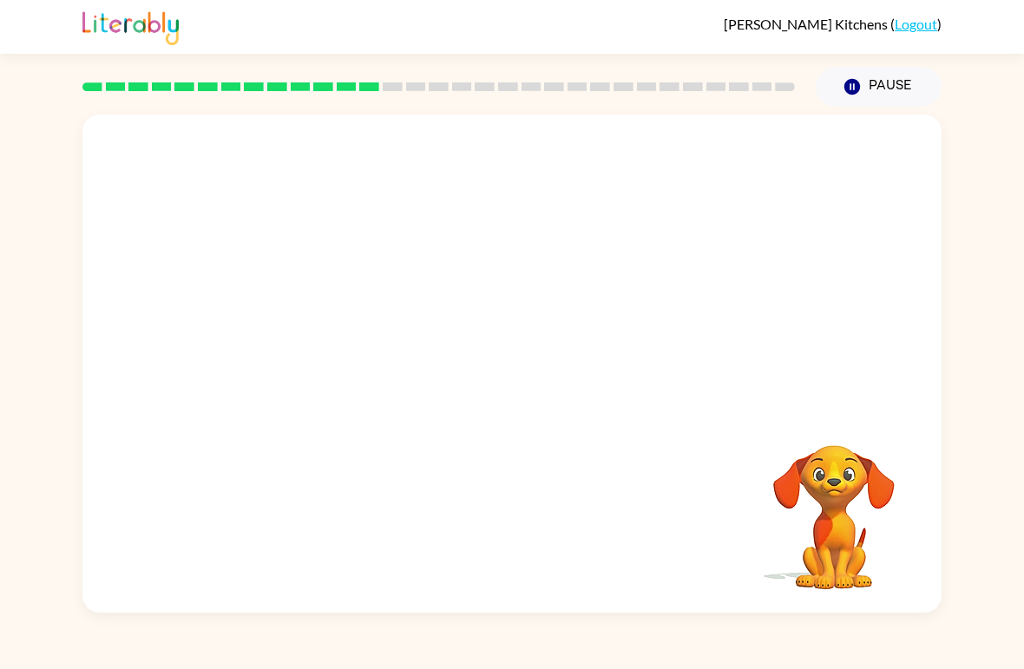
click at [545, 89] on rect at bounding box center [554, 86] width 20 height 9
click at [542, 69] on div at bounding box center [438, 86] width 733 height 61
click at [572, 85] on rect at bounding box center [578, 86] width 20 height 9
click at [593, 80] on div at bounding box center [438, 86] width 733 height 61
click at [611, 83] on div at bounding box center [438, 86] width 713 height 9
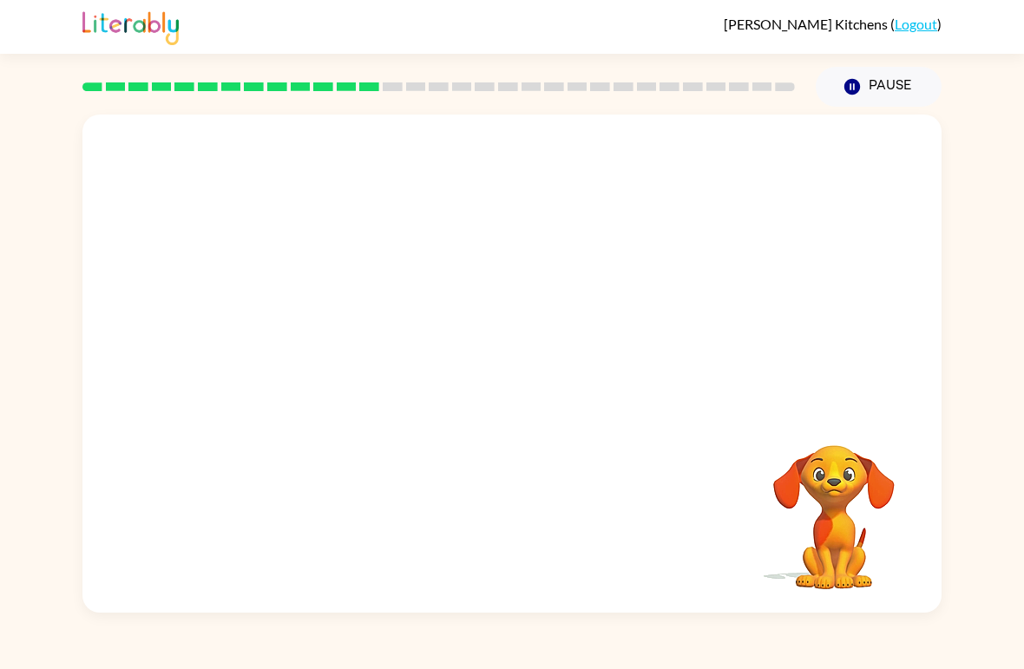
click at [627, 89] on rect at bounding box center [624, 86] width 20 height 9
click at [655, 76] on div at bounding box center [438, 86] width 733 height 61
click at [705, 81] on div at bounding box center [438, 86] width 733 height 61
click at [753, 75] on div at bounding box center [438, 86] width 733 height 61
click at [778, 79] on div at bounding box center [438, 86] width 733 height 61
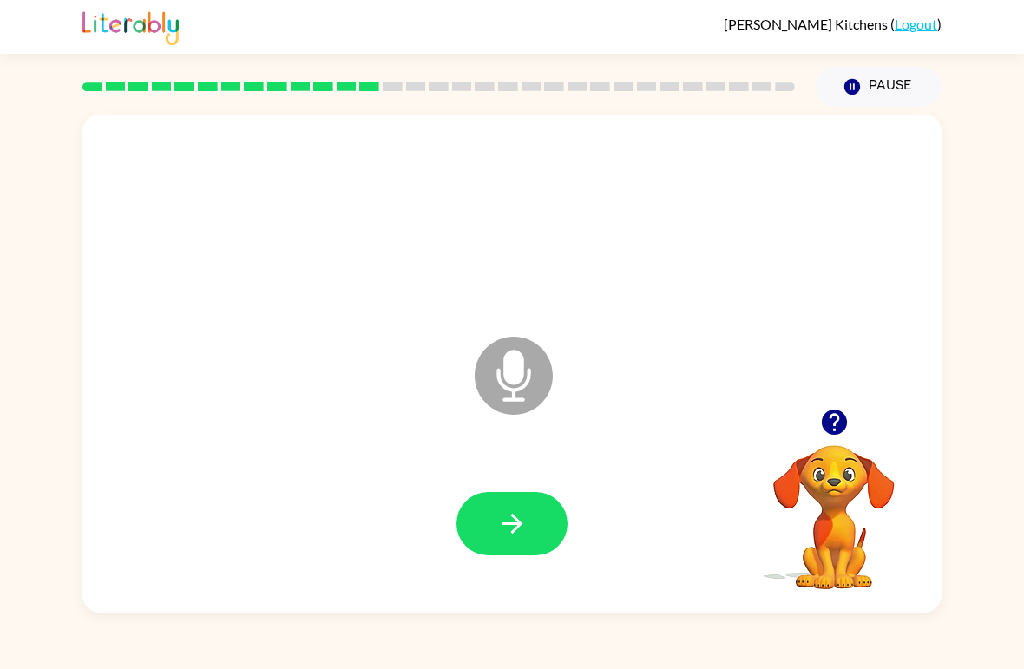
click at [529, 514] on button "button" at bounding box center [512, 523] width 111 height 63
click at [512, 524] on icon "button" at bounding box center [512, 524] width 20 height 20
click at [528, 525] on button "button" at bounding box center [512, 523] width 111 height 63
click at [510, 526] on icon "button" at bounding box center [512, 524] width 20 height 20
click at [516, 521] on icon "button" at bounding box center [512, 524] width 20 height 20
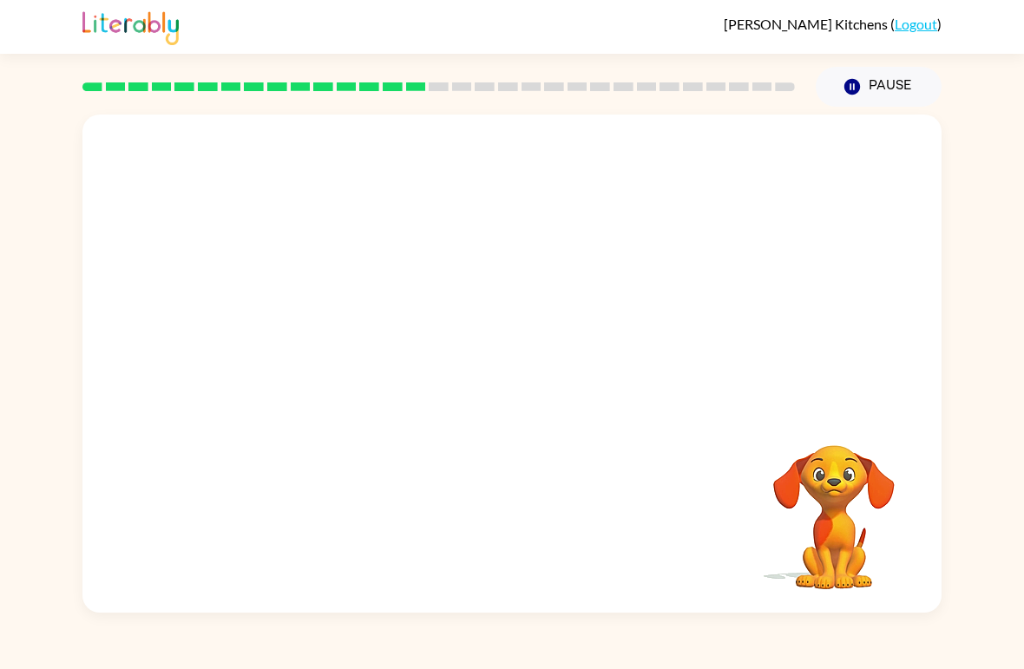
click at [6, 347] on div "Your browser must support playing .mp4 files to use Literably. Please try using…" at bounding box center [512, 360] width 1024 height 506
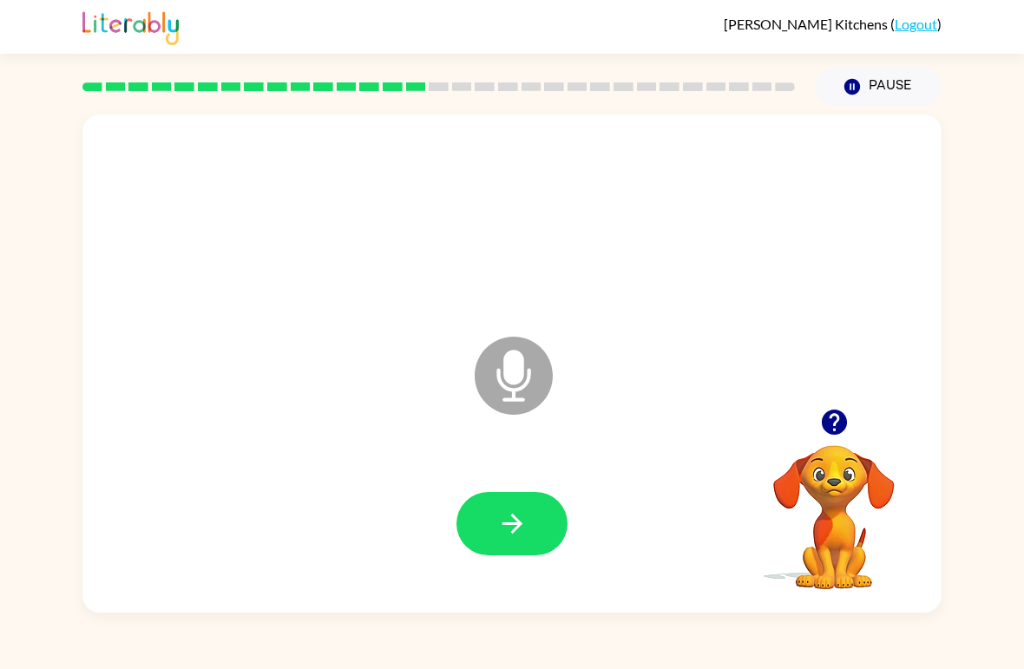
click at [556, 542] on button "button" at bounding box center [512, 523] width 111 height 63
click at [522, 531] on icon "button" at bounding box center [512, 524] width 30 height 30
click at [554, 511] on button "button" at bounding box center [512, 523] width 111 height 63
click at [482, 555] on button "button" at bounding box center [512, 523] width 111 height 63
click at [536, 507] on button "button" at bounding box center [512, 523] width 111 height 63
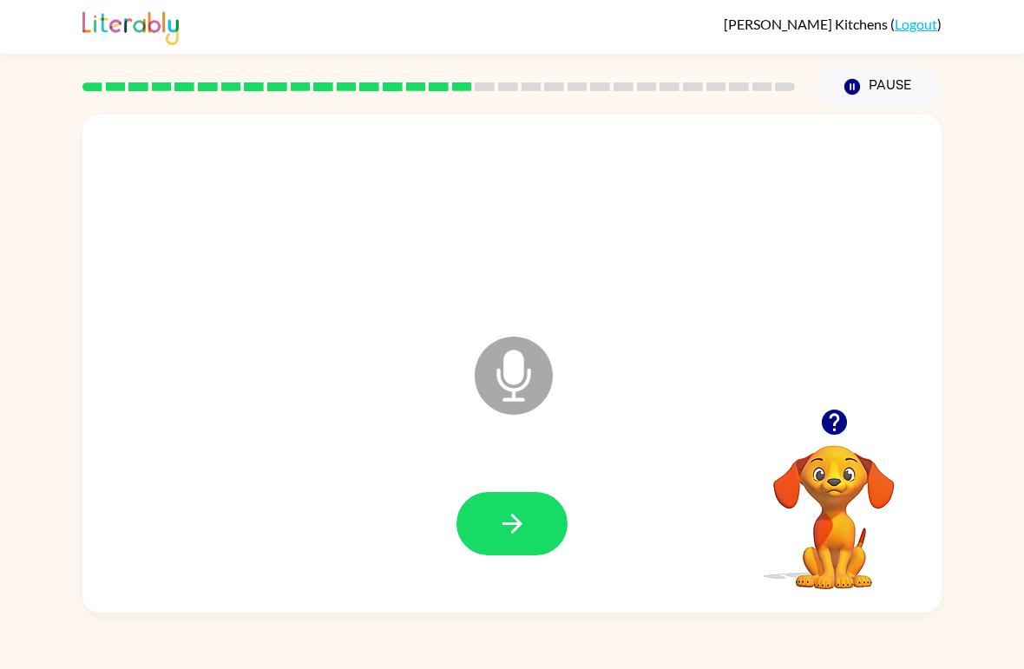
click at [49, 352] on div "Microphone The Microphone is here when it is your turn to talk Your browser mus…" at bounding box center [512, 360] width 1024 height 506
click at [514, 512] on icon "button" at bounding box center [512, 524] width 30 height 30
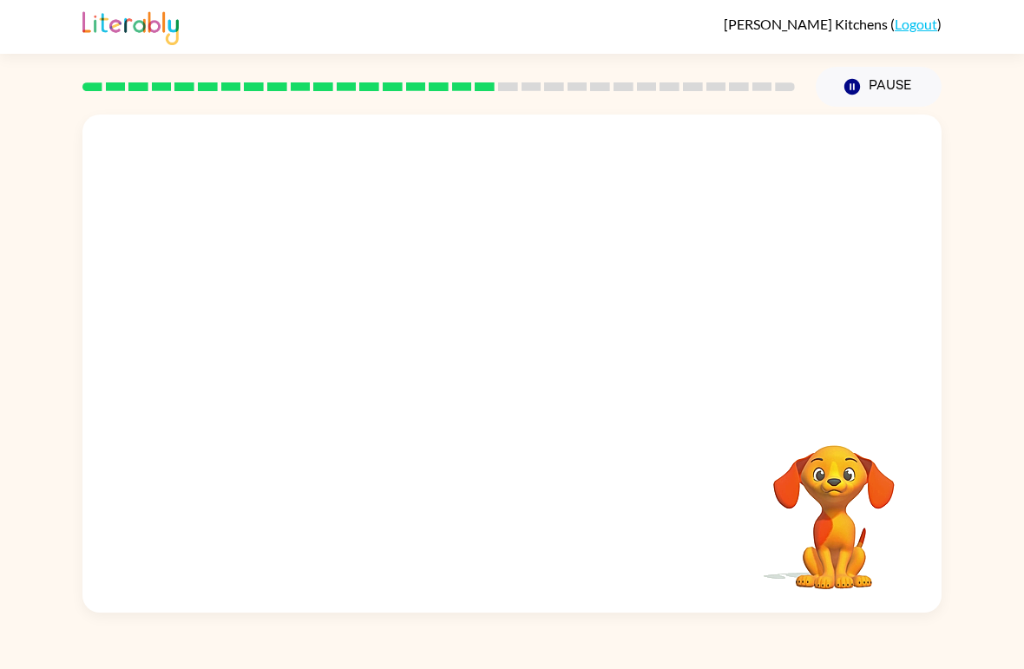
click at [865, 80] on button "Pause Pause" at bounding box center [879, 87] width 126 height 40
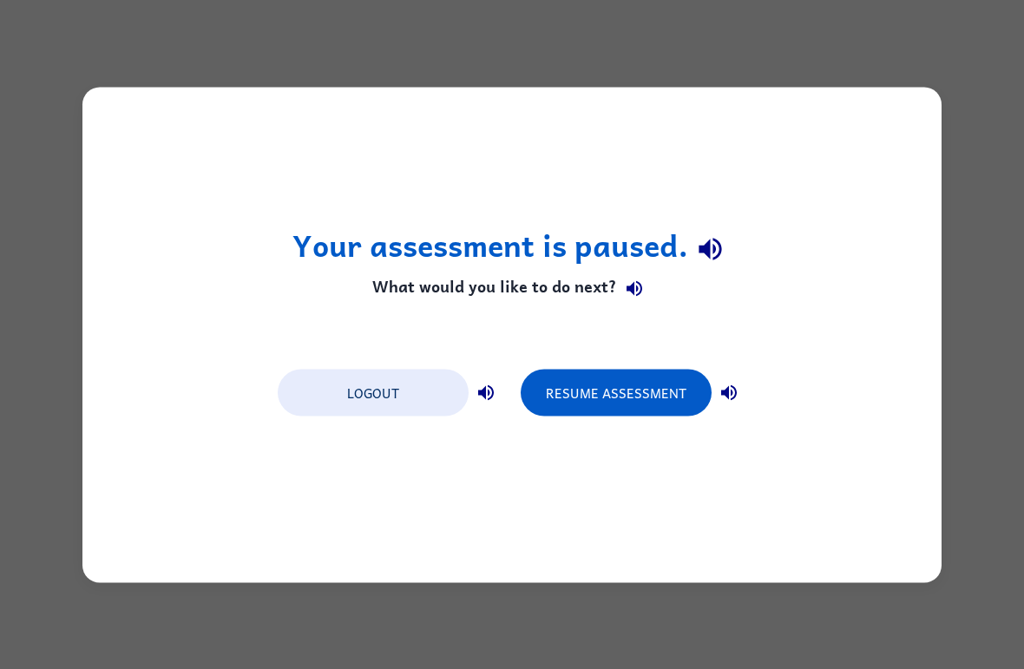
click at [963, 333] on div "Your assessment is paused. What would you like to do next? Logout Resume Assess…" at bounding box center [512, 334] width 1024 height 669
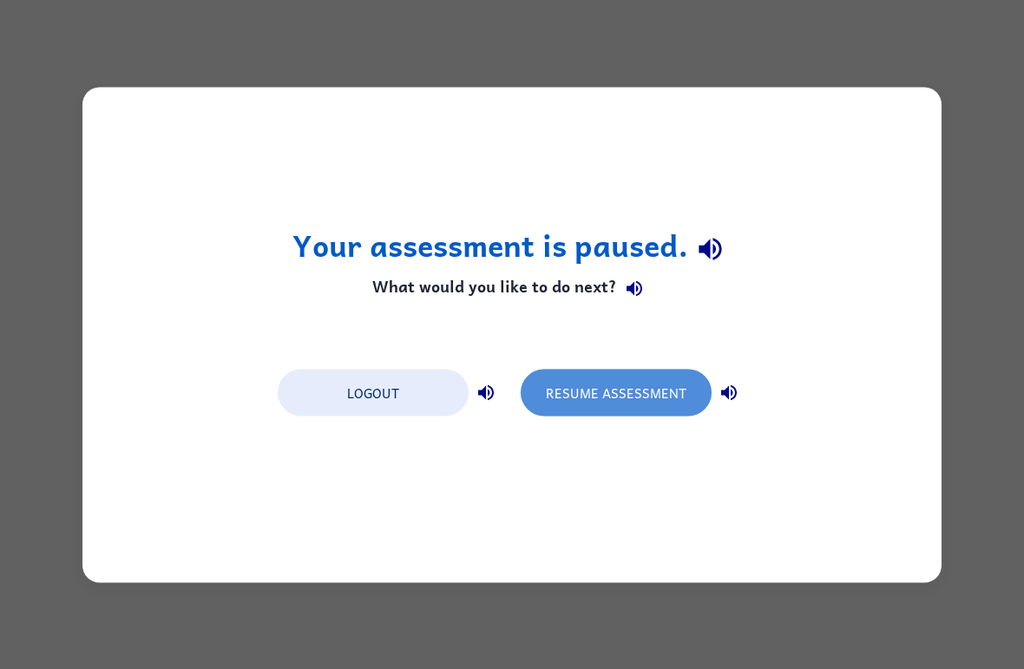
click at [625, 397] on button "Resume Assessment" at bounding box center [616, 392] width 191 height 47
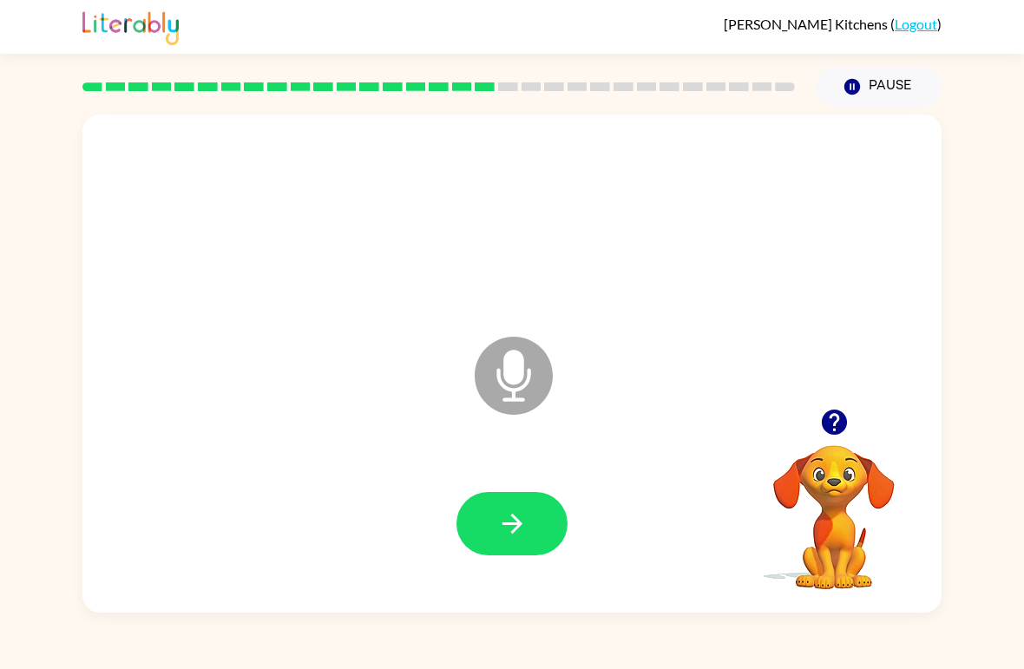
click at [542, 464] on div at bounding box center [512, 524] width 825 height 143
click at [516, 516] on icon "button" at bounding box center [512, 524] width 30 height 30
click at [515, 516] on icon "button" at bounding box center [512, 524] width 30 height 30
click at [529, 539] on button "button" at bounding box center [512, 523] width 111 height 63
click at [521, 523] on icon "button" at bounding box center [512, 524] width 20 height 20
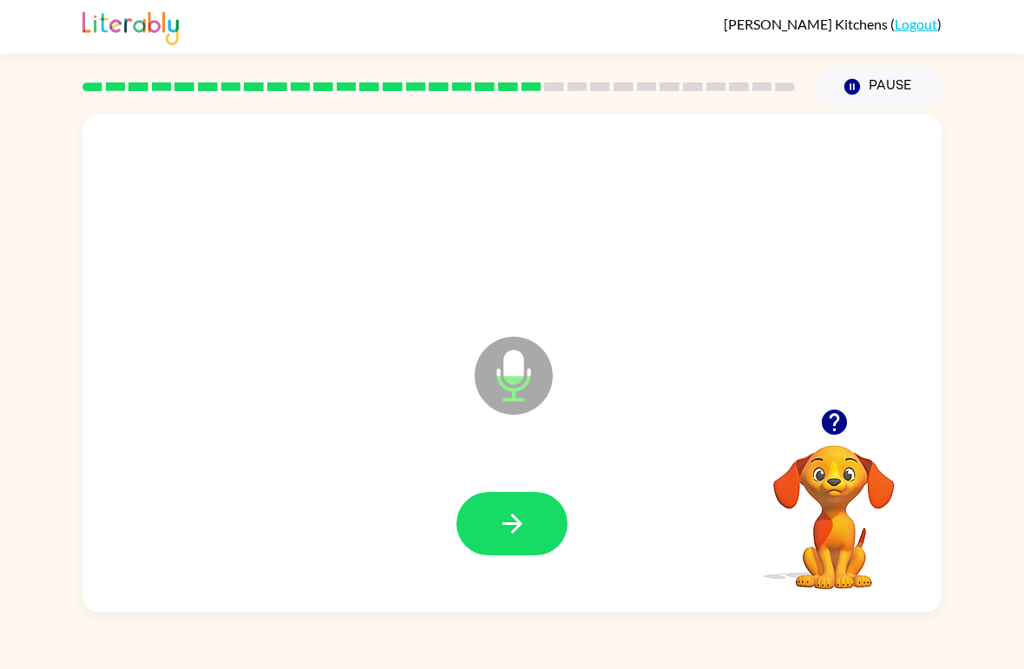
click at [534, 516] on button "button" at bounding box center [512, 523] width 111 height 63
click at [482, 546] on button "button" at bounding box center [512, 523] width 111 height 63
click at [519, 529] on icon "button" at bounding box center [512, 524] width 30 height 30
click at [540, 528] on button "button" at bounding box center [512, 523] width 111 height 63
click at [494, 537] on button "button" at bounding box center [512, 523] width 111 height 63
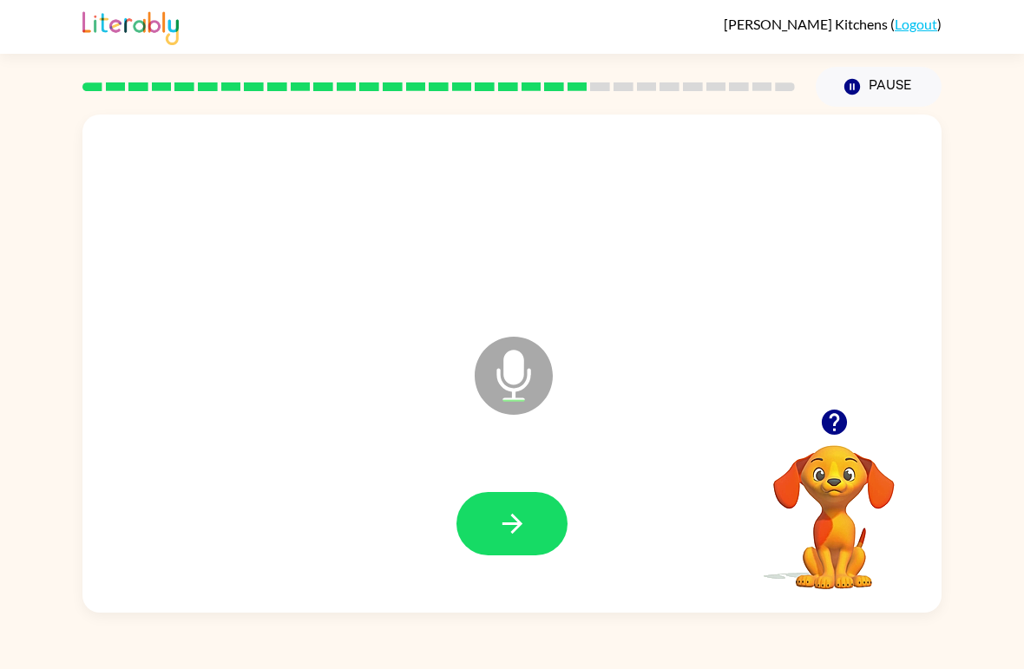
click at [504, 546] on button "button" at bounding box center [512, 523] width 111 height 63
click at [507, 520] on icon "button" at bounding box center [512, 524] width 30 height 30
click at [523, 529] on icon "button" at bounding box center [512, 524] width 30 height 30
click at [510, 523] on icon "button" at bounding box center [512, 524] width 30 height 30
click at [508, 527] on icon "button" at bounding box center [512, 524] width 30 height 30
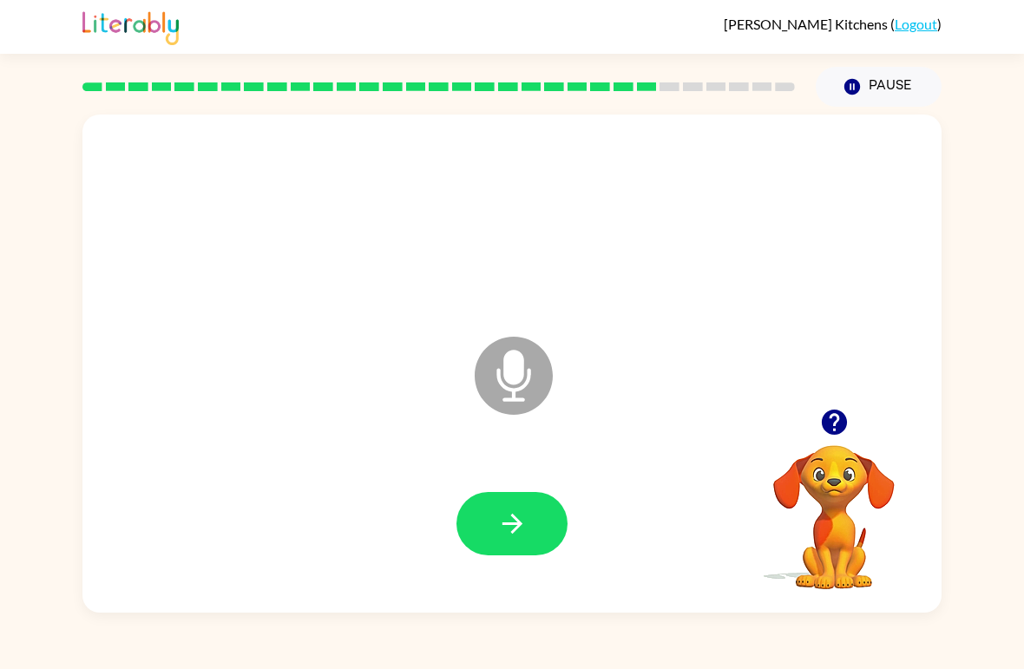
click at [503, 380] on icon at bounding box center [514, 376] width 78 height 78
click at [833, 421] on icon "button" at bounding box center [833, 422] width 25 height 25
click at [479, 529] on button "button" at bounding box center [512, 523] width 111 height 63
click at [556, 515] on button "button" at bounding box center [512, 523] width 111 height 63
click at [496, 516] on button "button" at bounding box center [512, 523] width 111 height 63
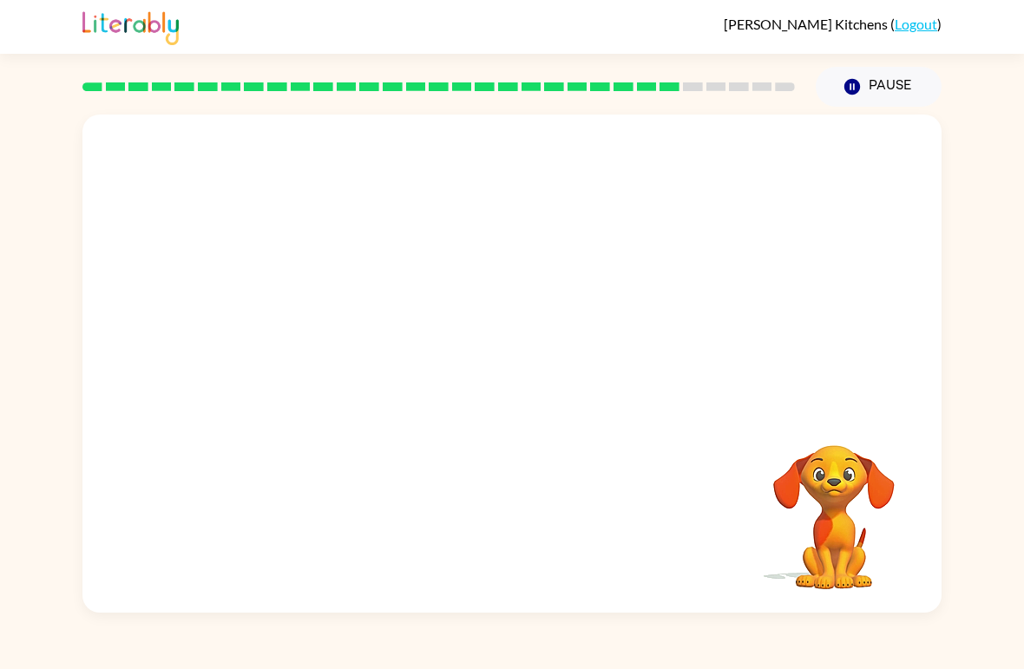
click at [866, 488] on video "Your browser must support playing .mp4 files to use Literably. Please try using…" at bounding box center [834, 505] width 174 height 174
click at [873, 491] on video "Your browser must support playing .mp4 files to use Literably. Please try using…" at bounding box center [834, 505] width 174 height 174
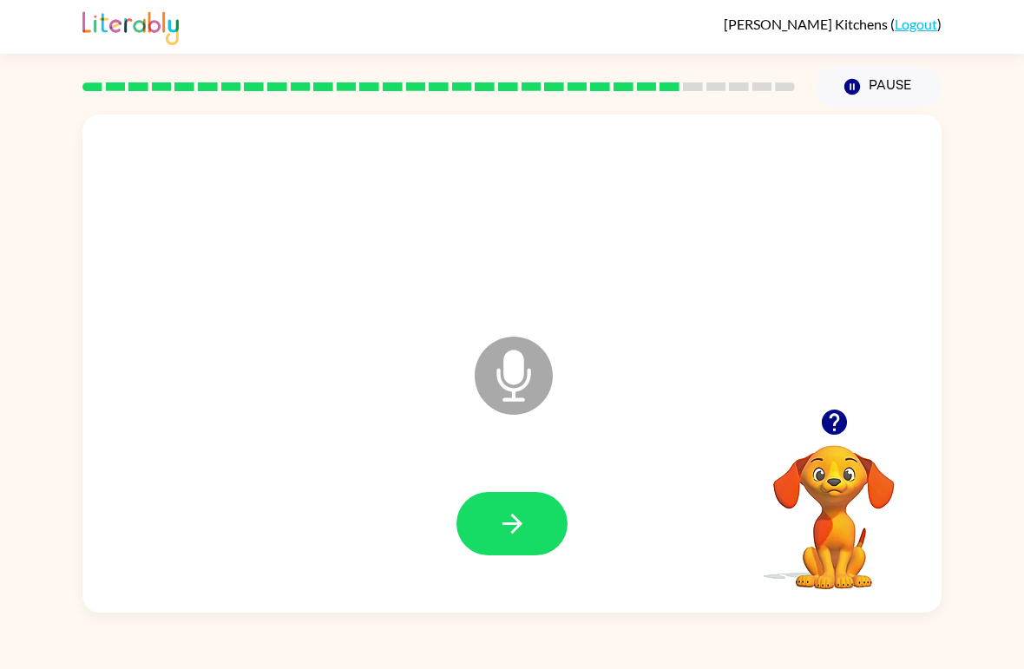
click at [529, 537] on button "button" at bounding box center [512, 523] width 111 height 63
click at [488, 545] on button "button" at bounding box center [512, 523] width 111 height 63
click at [538, 526] on button "button" at bounding box center [512, 523] width 111 height 63
click at [831, 429] on icon "button" at bounding box center [833, 422] width 25 height 25
click at [516, 568] on div at bounding box center [512, 524] width 825 height 143
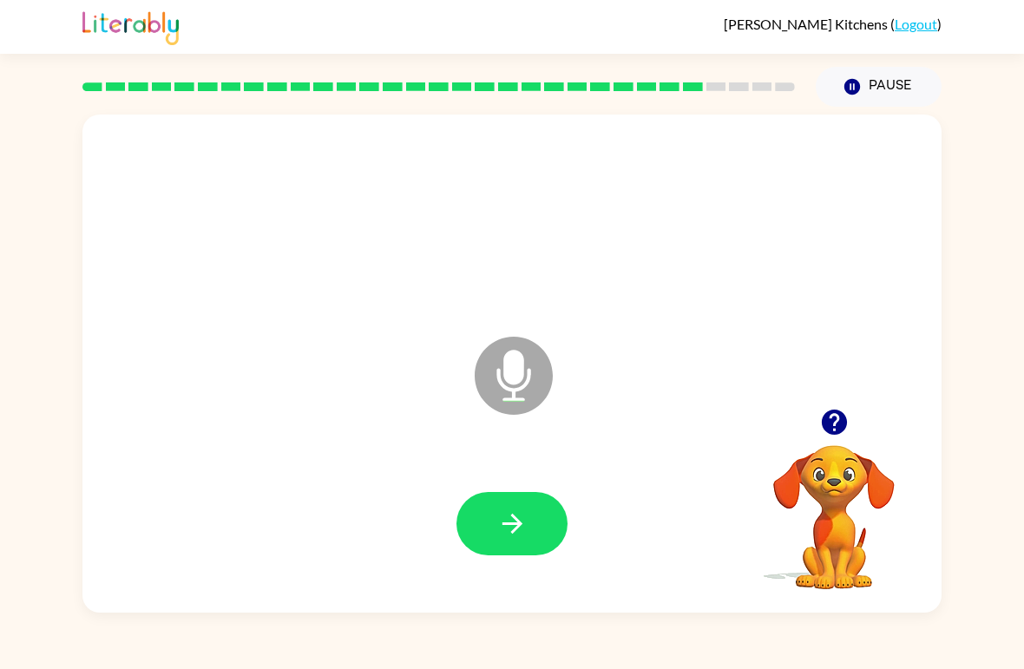
click at [530, 533] on button "button" at bounding box center [512, 523] width 111 height 63
click at [506, 497] on button "button" at bounding box center [512, 523] width 111 height 63
click at [491, 516] on button "button" at bounding box center [512, 523] width 111 height 63
click at [509, 514] on icon "button" at bounding box center [512, 524] width 30 height 30
click at [469, 511] on button "button" at bounding box center [512, 523] width 111 height 63
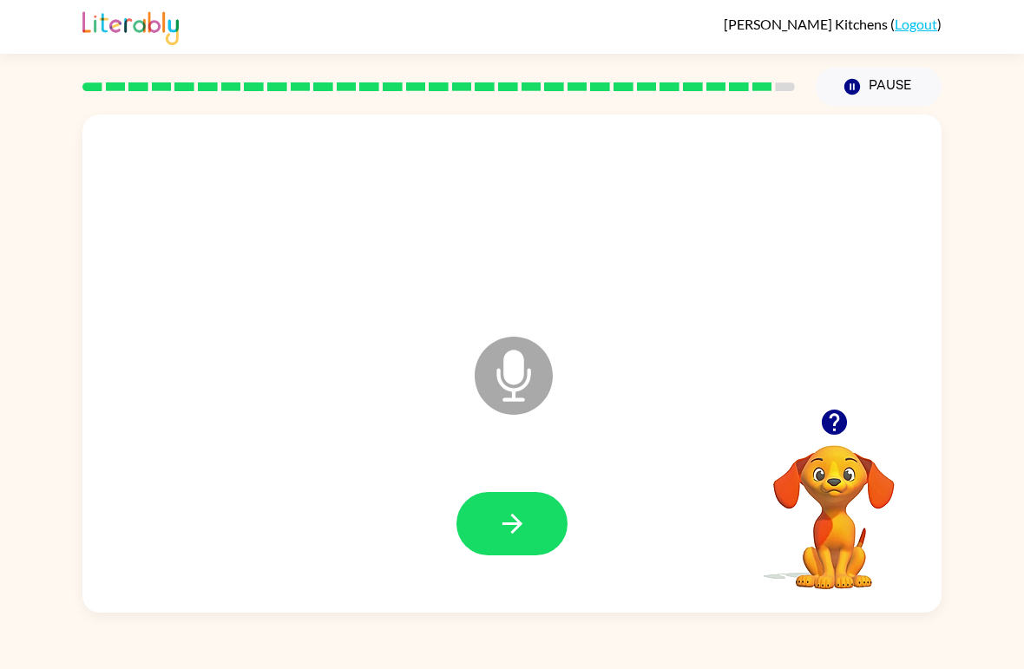
click at [488, 493] on button "button" at bounding box center [512, 523] width 111 height 63
click at [838, 429] on icon "button" at bounding box center [833, 422] width 25 height 25
click at [513, 514] on icon "button" at bounding box center [512, 524] width 30 height 30
